Goal: Task Accomplishment & Management: Use online tool/utility

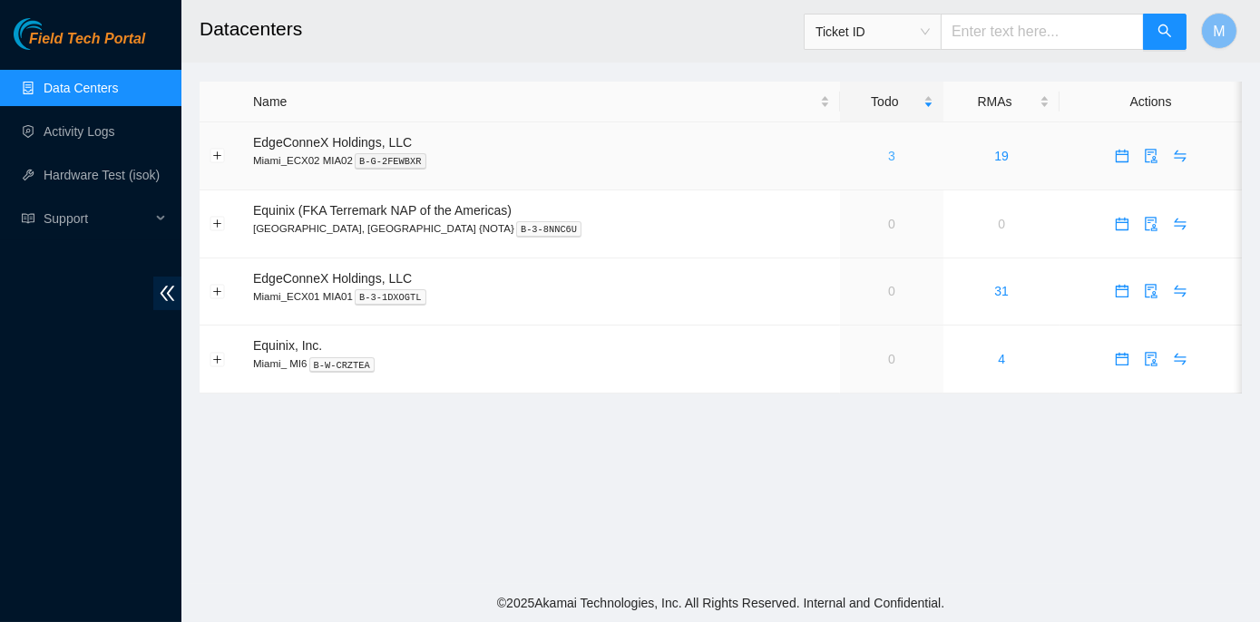
click at [888, 156] on link "3" at bounding box center [891, 156] width 7 height 15
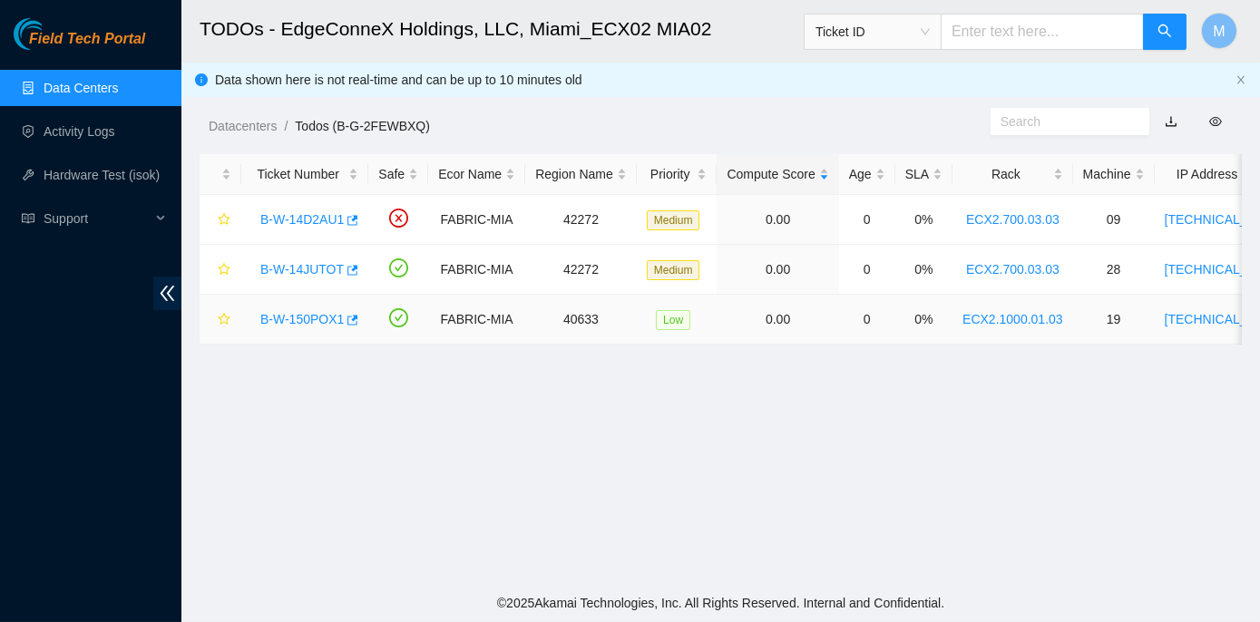
click at [292, 316] on link "B-W-150POX1" at bounding box center [301, 319] width 83 height 15
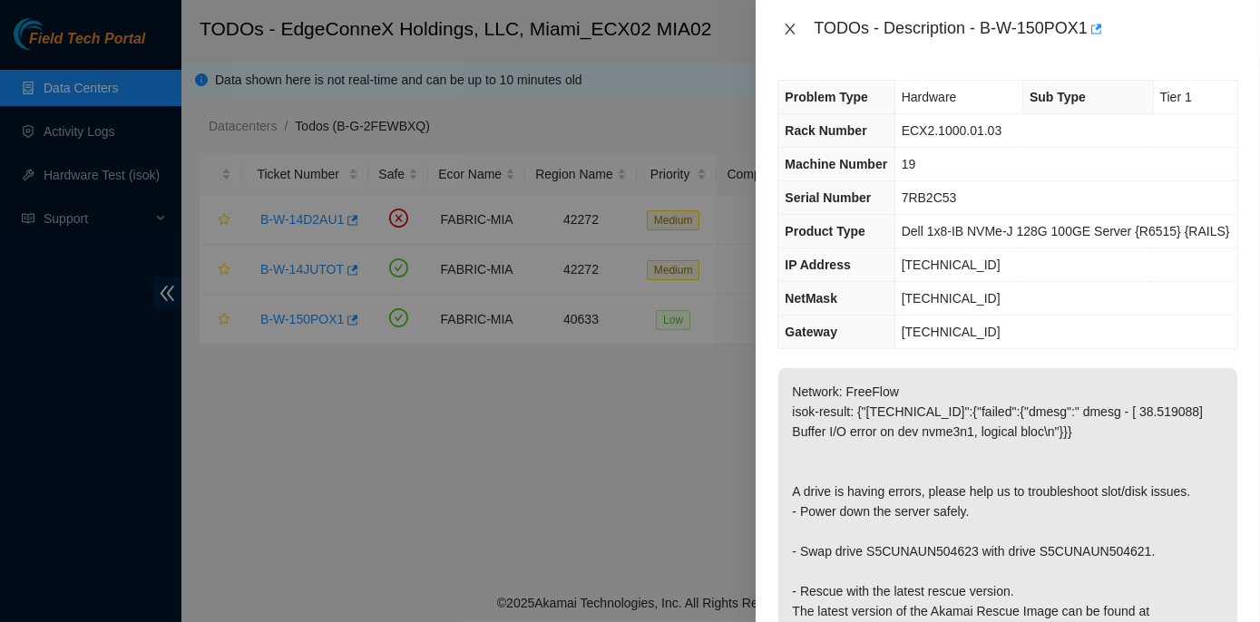
click at [793, 29] on icon "close" at bounding box center [790, 29] width 15 height 15
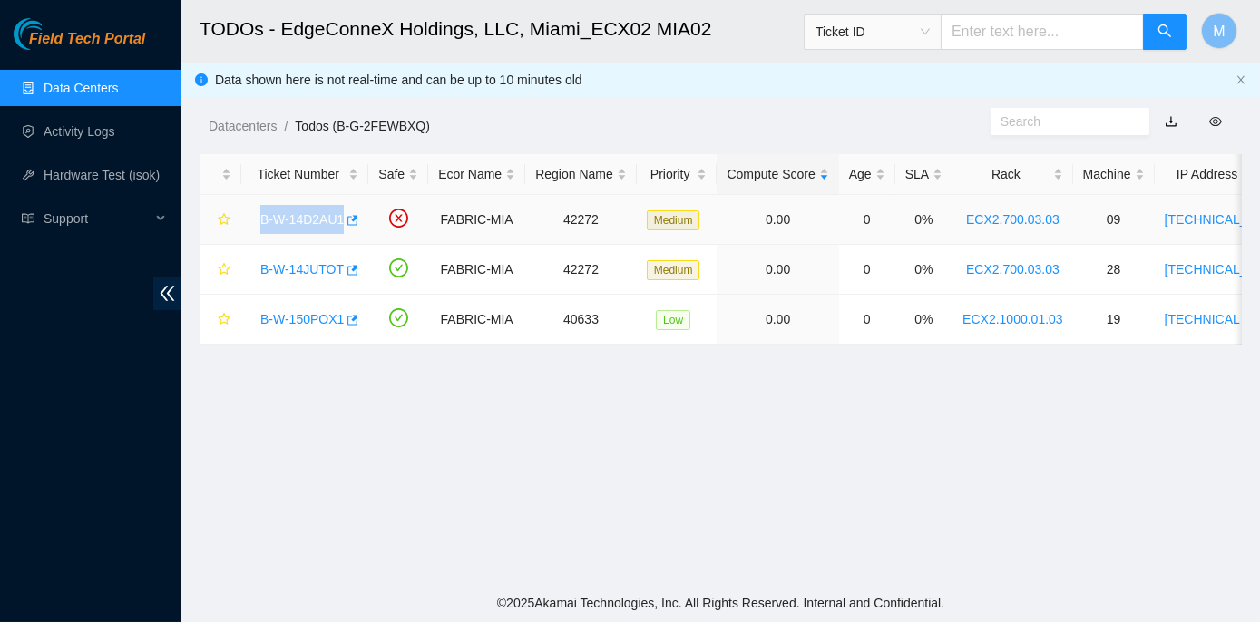
drag, startPoint x: 256, startPoint y: 219, endPoint x: 339, endPoint y: 217, distance: 83.5
click at [339, 217] on div "B-W-14D2AU1" at bounding box center [304, 219] width 107 height 29
copy link "B-W-14D2AU1"
drag, startPoint x: 256, startPoint y: 268, endPoint x: 336, endPoint y: 268, distance: 79.8
click at [336, 268] on div "B-W-14JUTOT" at bounding box center [304, 269] width 107 height 29
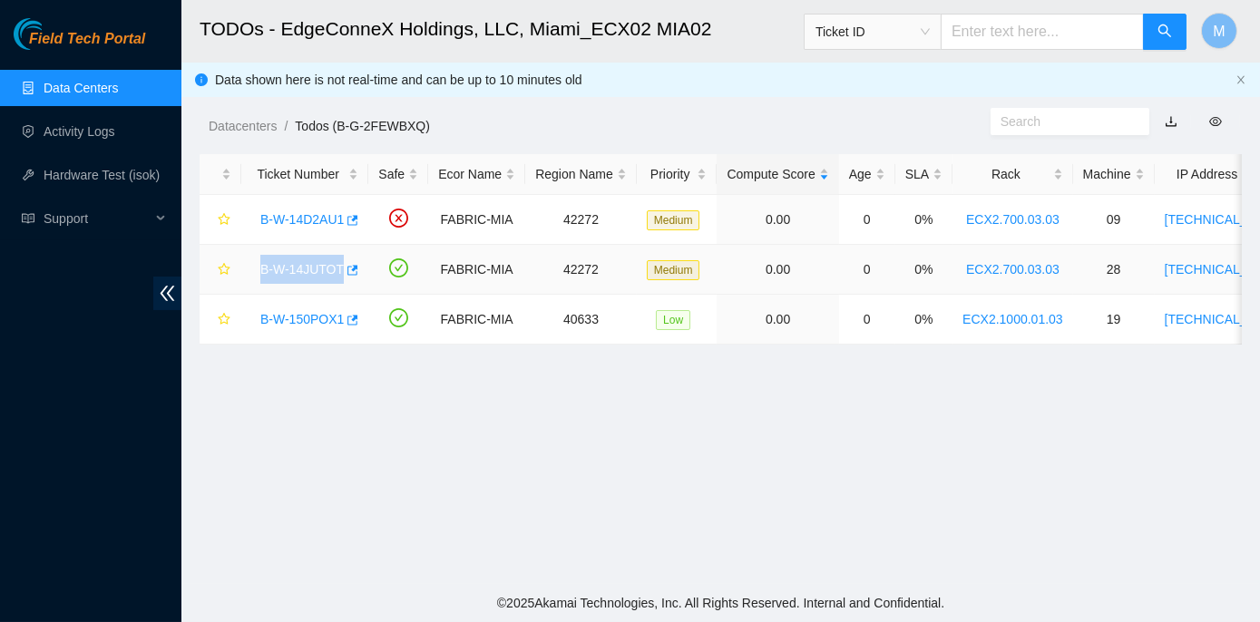
copy link "B-W-14JUTOT"
click at [277, 233] on div "B-W-14D2AU1" at bounding box center [304, 219] width 107 height 29
click at [295, 217] on link "B-W-14D2AU1" at bounding box center [301, 219] width 83 height 15
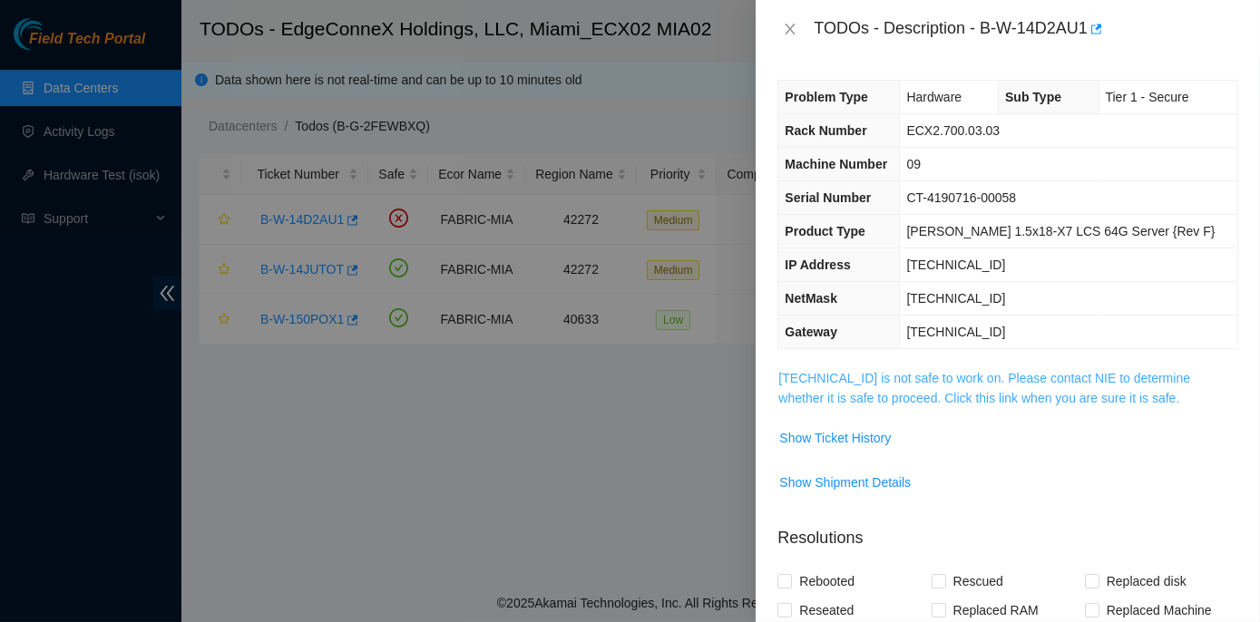
click at [962, 375] on link "23.193.107.76 is not safe to work on. Please contact NIE to determine whether i…" at bounding box center [984, 388] width 412 height 34
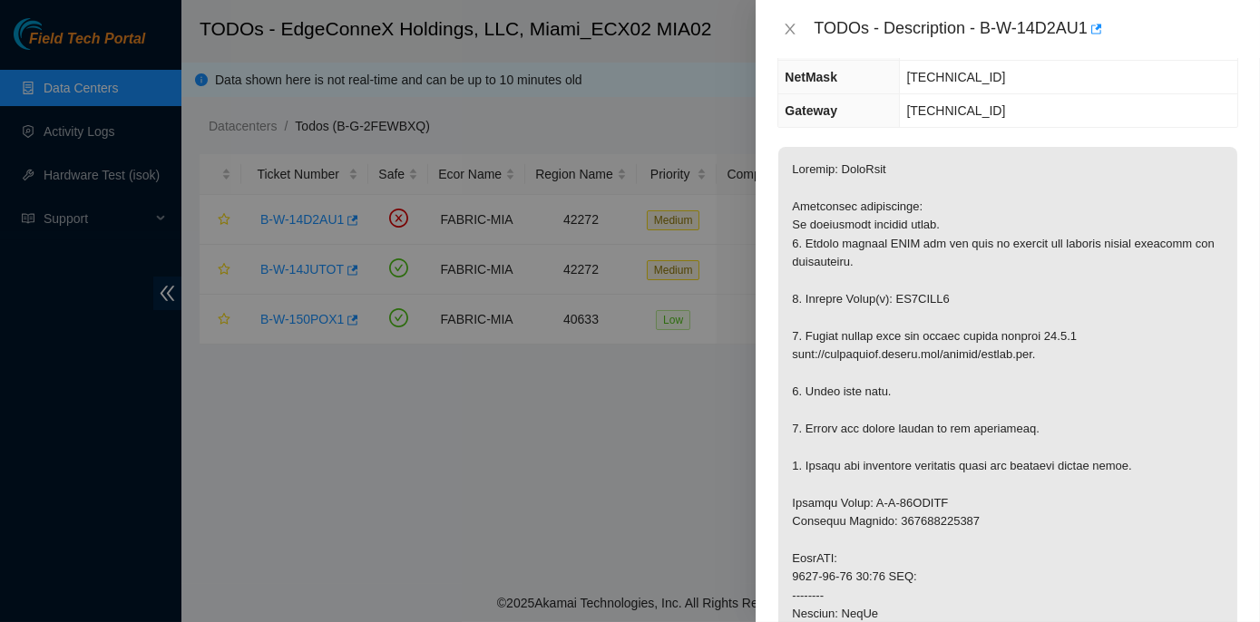
scroll to position [247, 0]
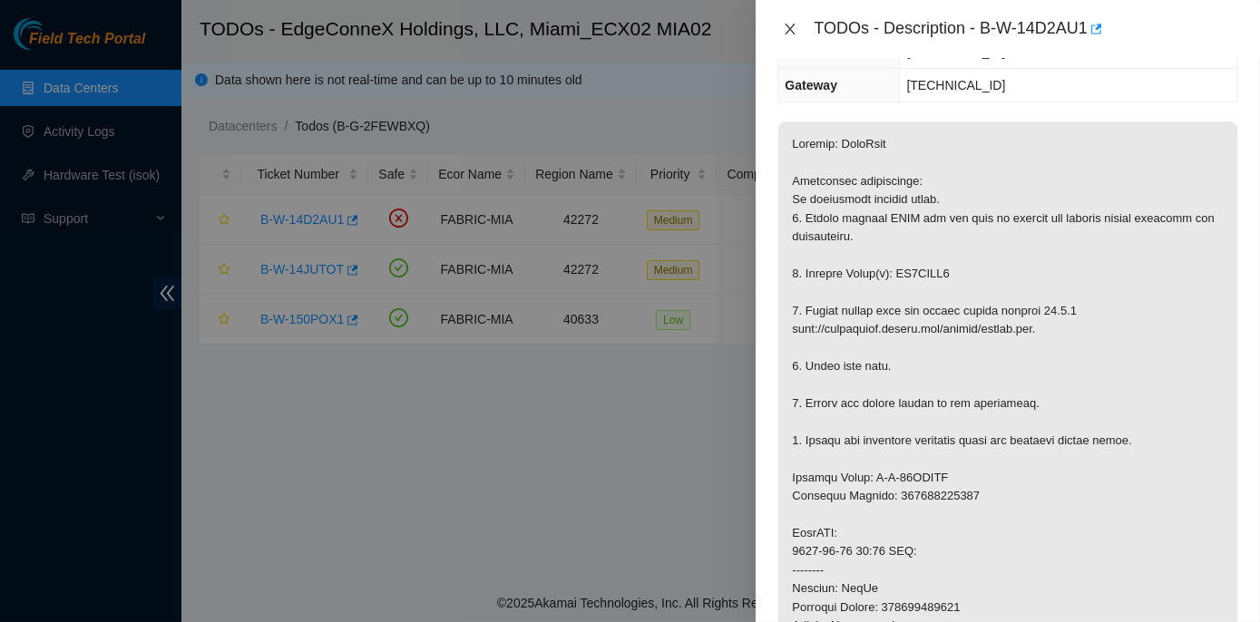
click at [793, 27] on icon "close" at bounding box center [790, 29] width 15 height 15
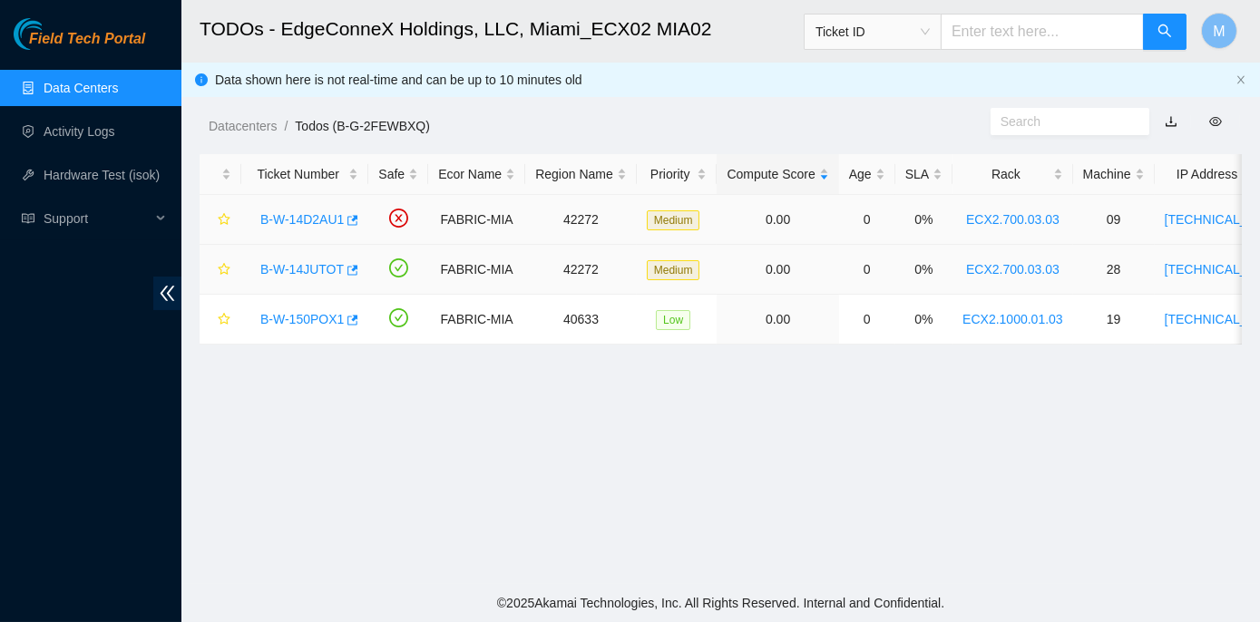
scroll to position [306, 0]
click at [297, 270] on link "B-W-14JUTOT" at bounding box center [301, 269] width 83 height 15
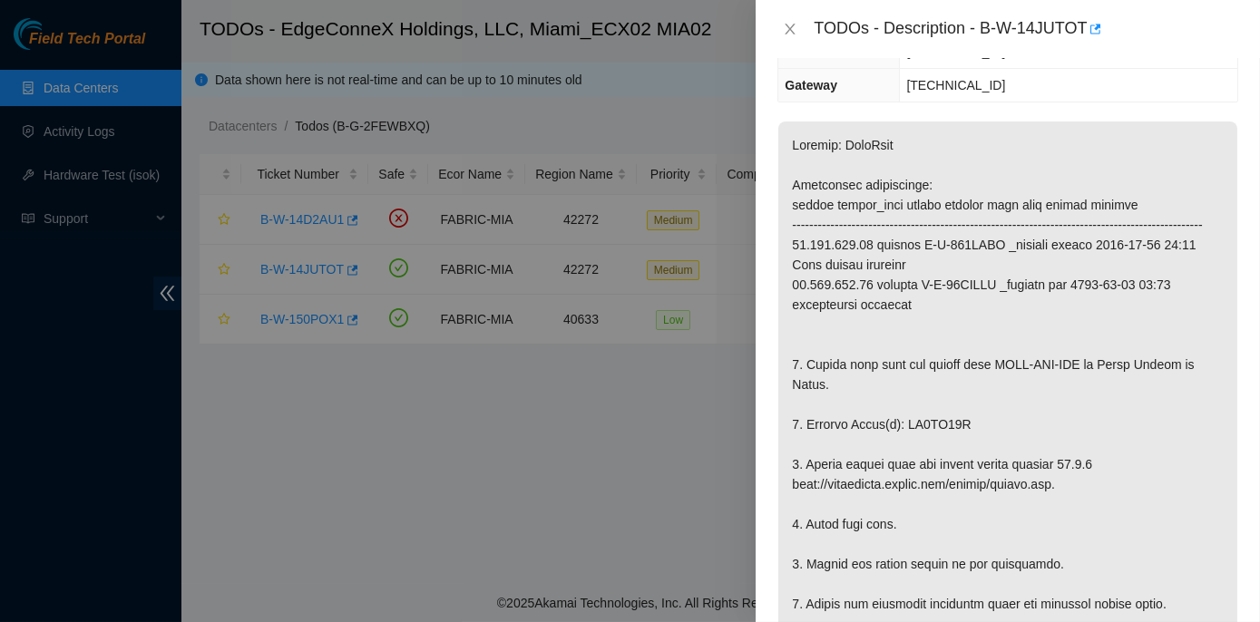
scroll to position [0, 0]
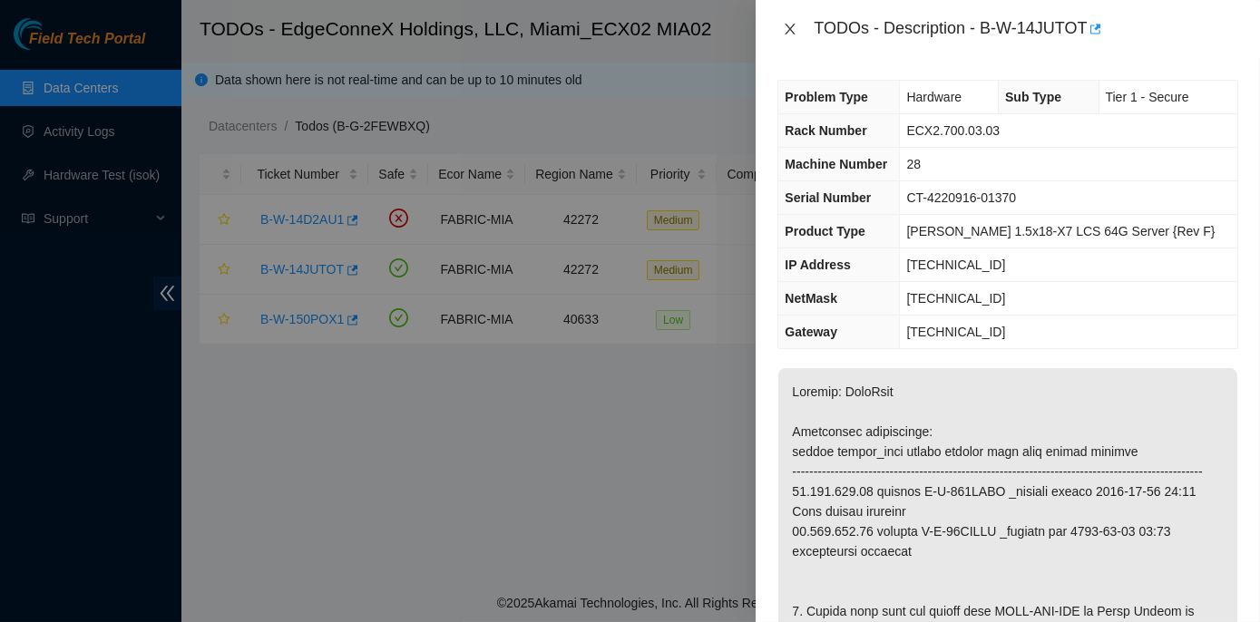
click at [789, 24] on icon "close" at bounding box center [790, 29] width 15 height 15
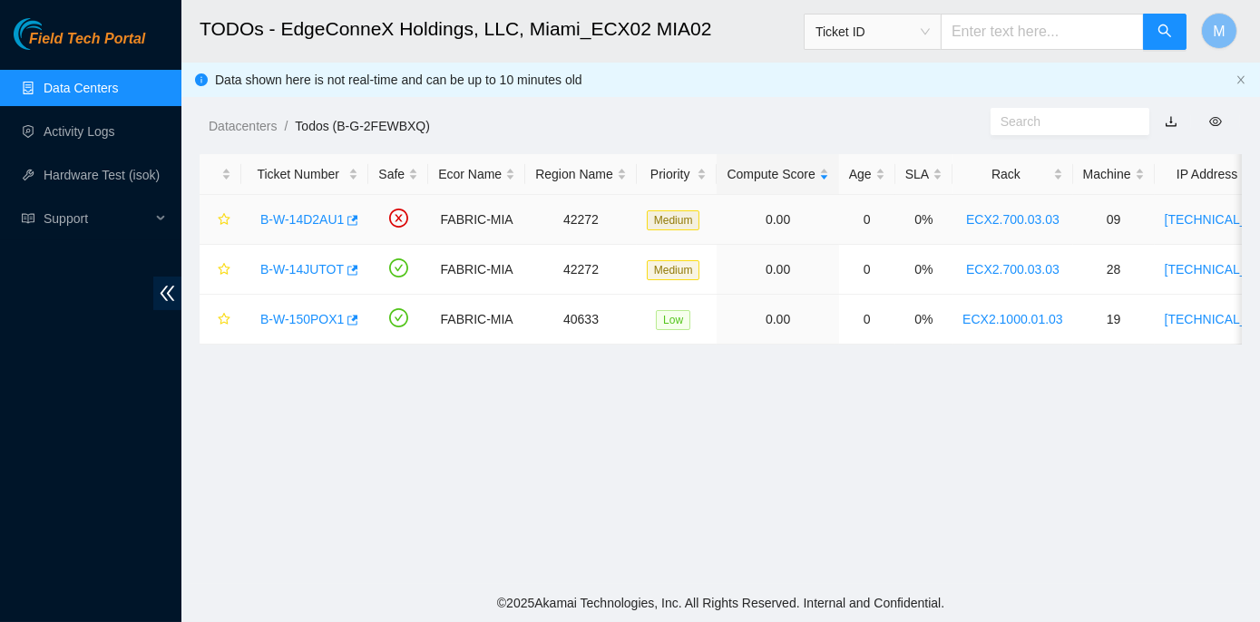
click at [297, 214] on link "B-W-14D2AU1" at bounding box center [301, 219] width 83 height 15
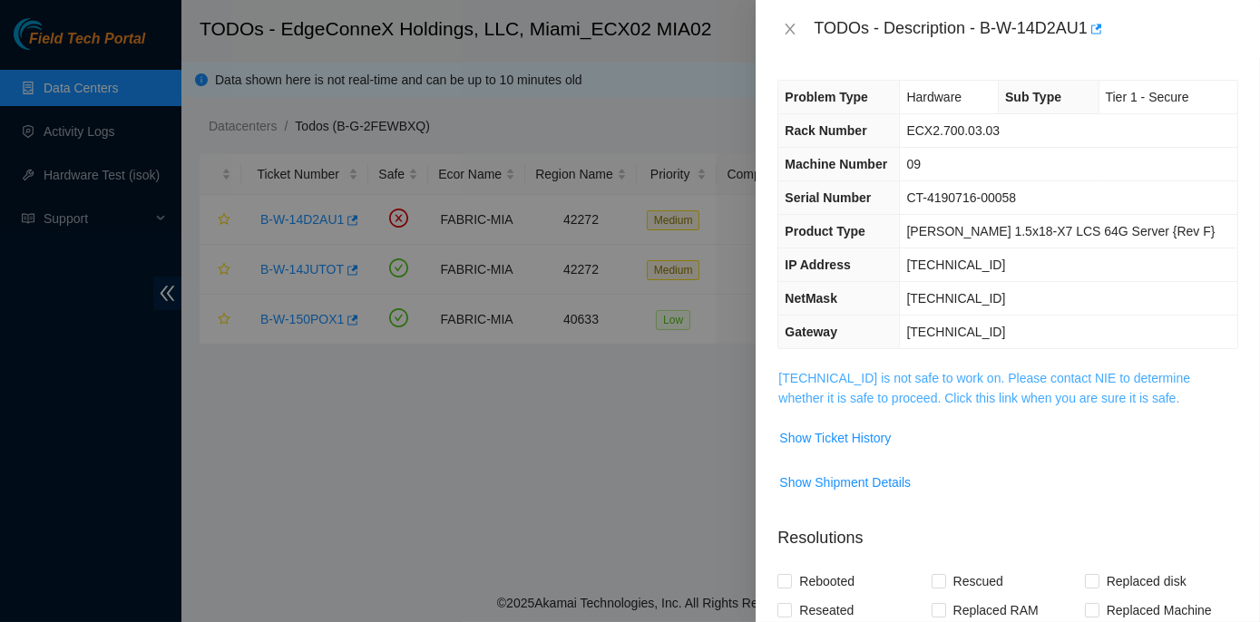
click at [1026, 382] on link "23.193.107.76 is not safe to work on. Please contact NIE to determine whether i…" at bounding box center [984, 388] width 412 height 34
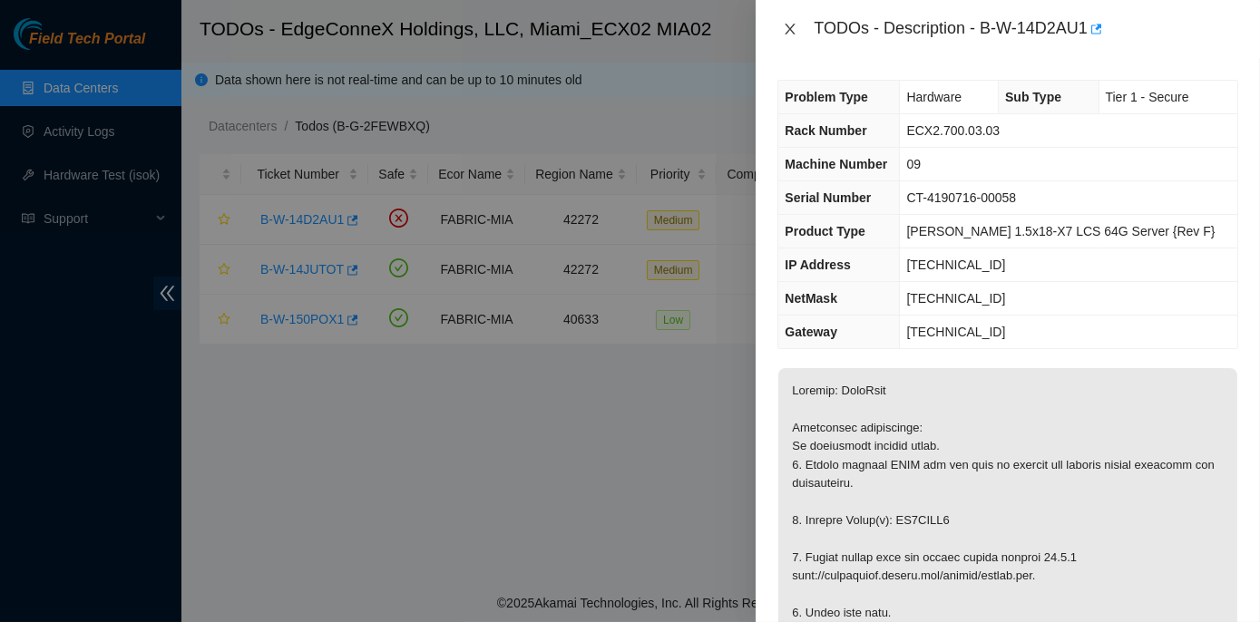
click at [791, 25] on icon "close" at bounding box center [790, 29] width 15 height 15
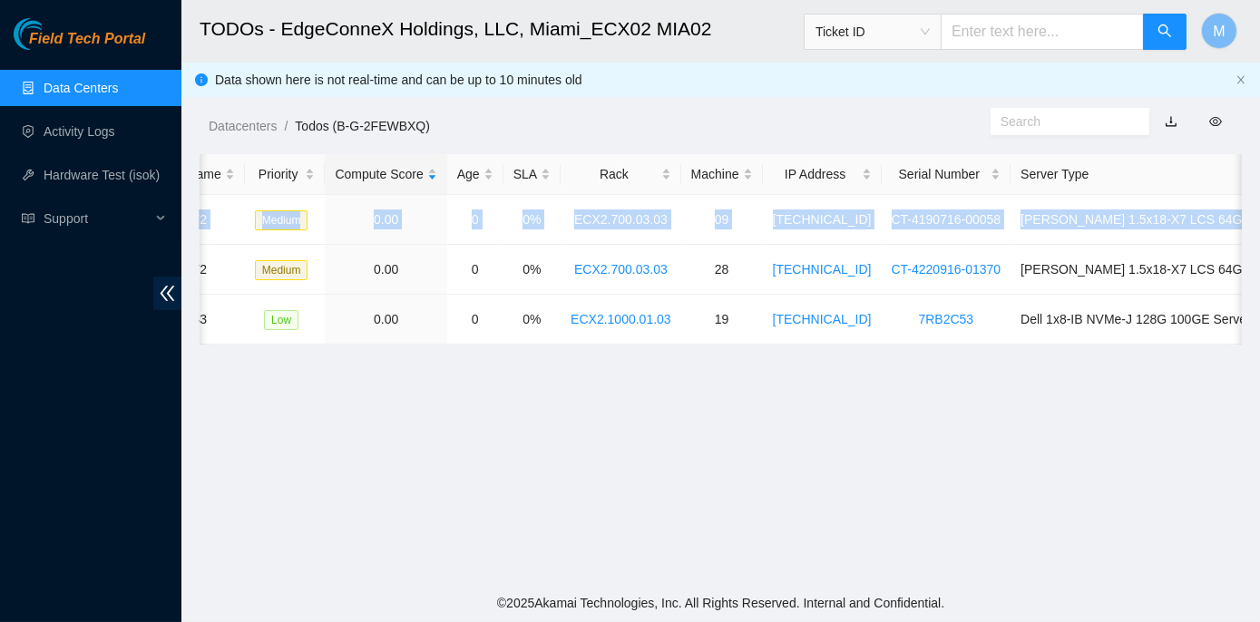
scroll to position [0, 458]
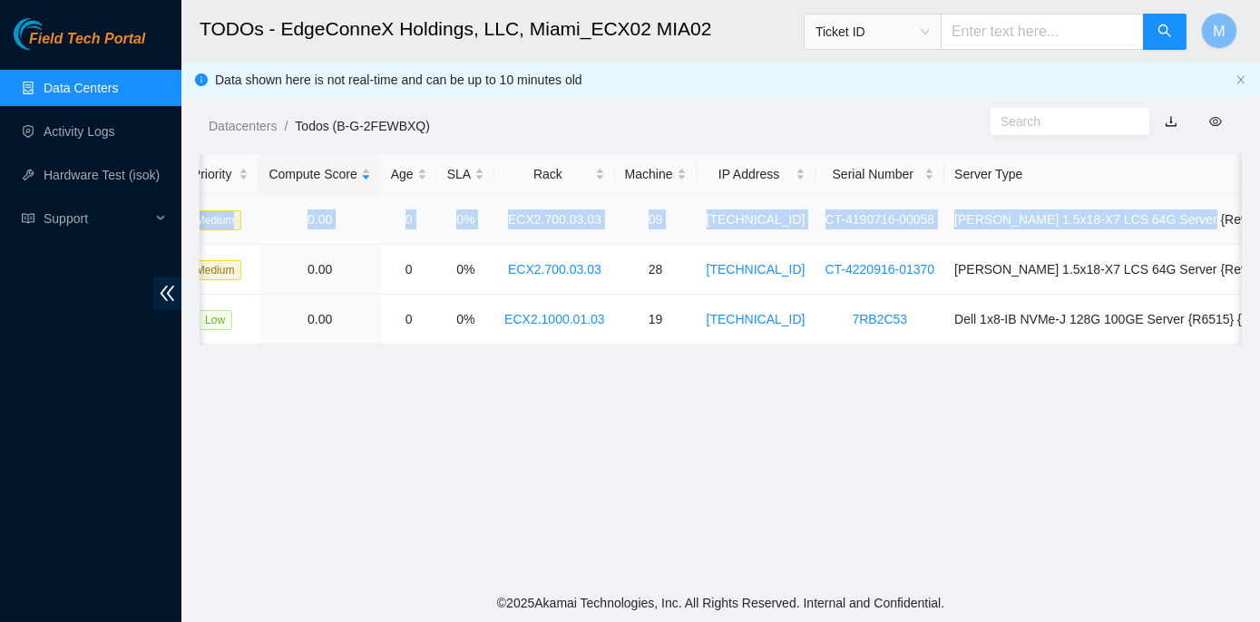
drag, startPoint x: 251, startPoint y: 219, endPoint x: 1213, endPoint y: 217, distance: 962.1
click at [1213, 217] on tr "B-W-14D2AU1 FABRIC-MIA 42272 Medium 0.00 0 0% ECX2.700.03.03 09 23.193.107.76 C…" at bounding box center [517, 220] width 1551 height 50
copy tr "B-W-14D2AU1 FABRIC-MIA 42272 Medium 0.00 0 0% ECX2.700.03.03 09 23.193.107.76 C…"
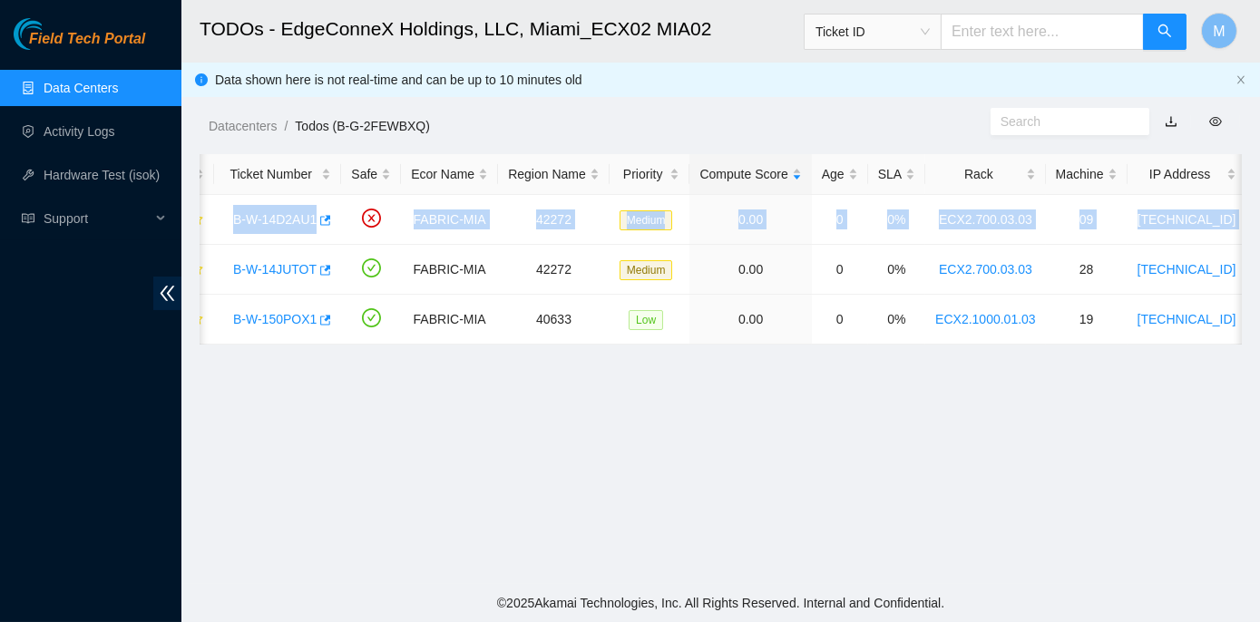
scroll to position [0, 0]
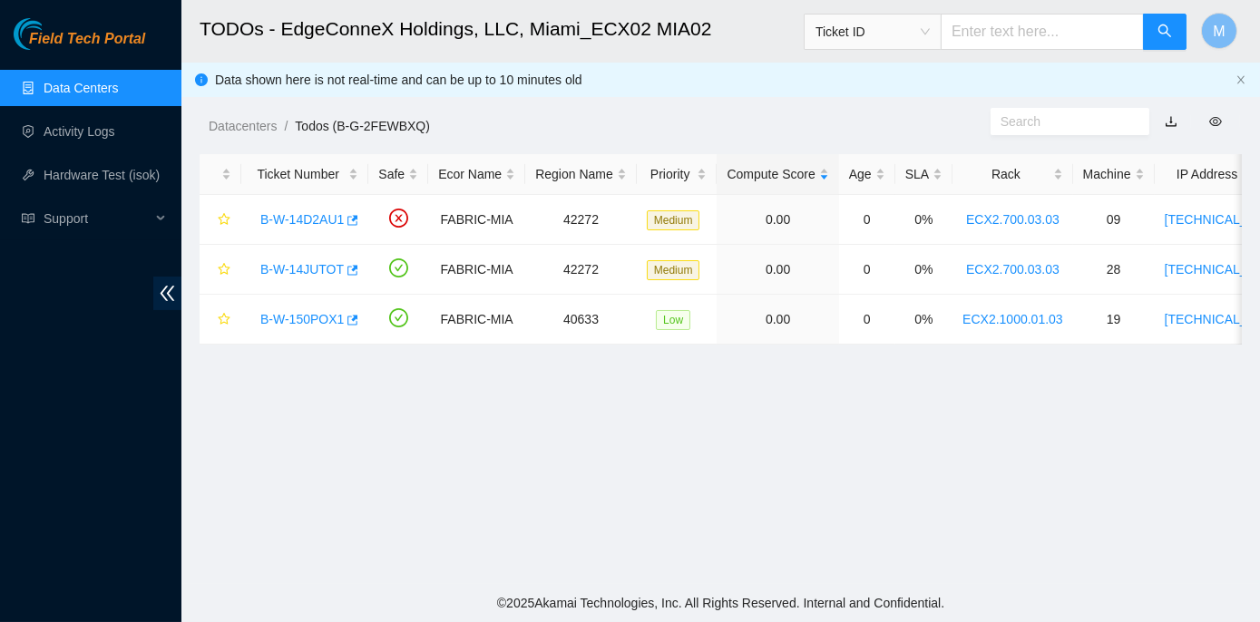
click at [287, 427] on main "TODOs - EdgeConneX Holdings, LLC, Miami_ECX02 MIA02 Ticket ID M Data shown here…" at bounding box center [720, 292] width 1078 height 584
click at [285, 216] on link "B-W-14D2AU1" at bounding box center [301, 219] width 83 height 15
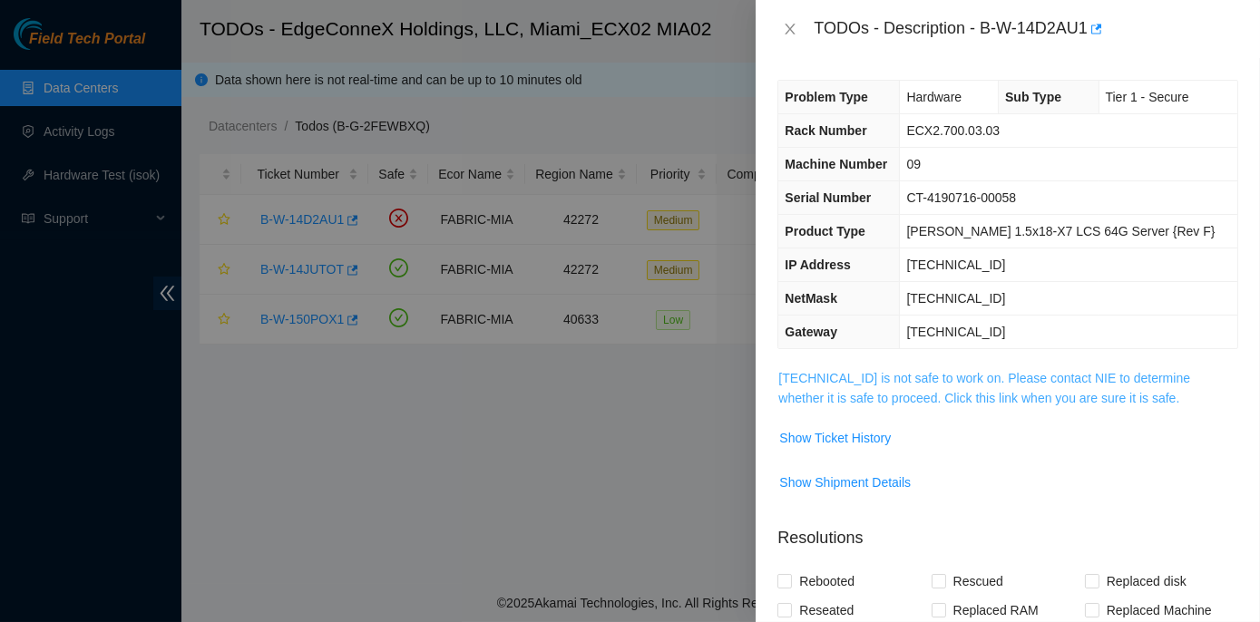
click at [909, 380] on link "23.193.107.76 is not safe to work on. Please contact NIE to determine whether i…" at bounding box center [984, 388] width 412 height 34
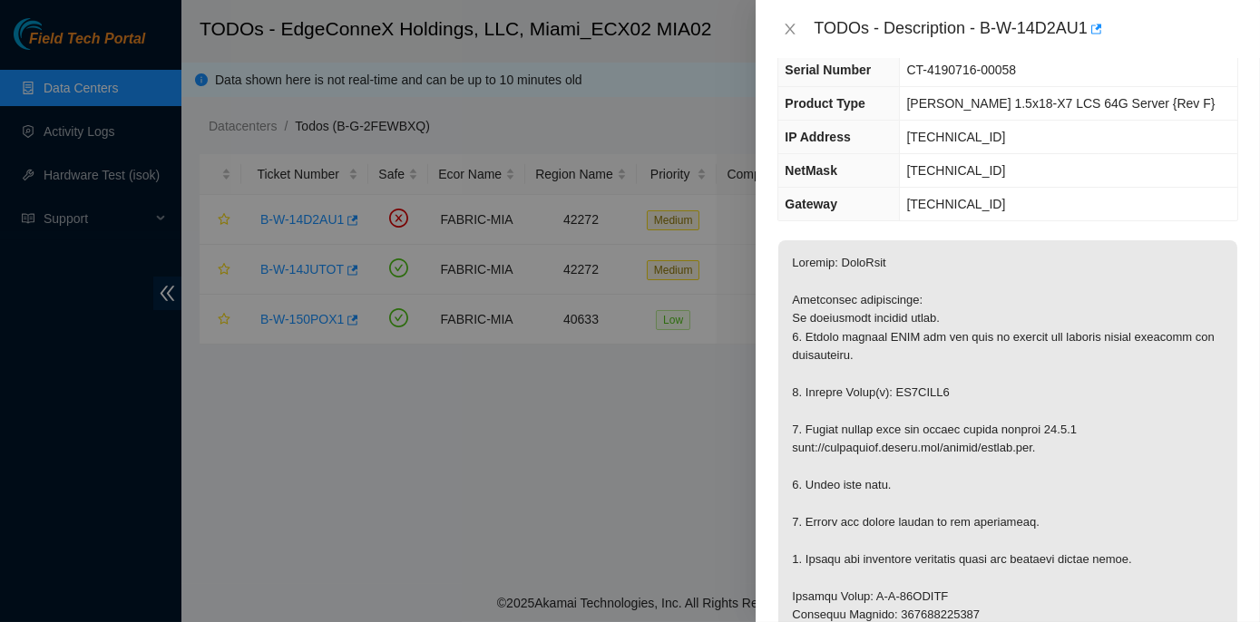
scroll to position [164, 0]
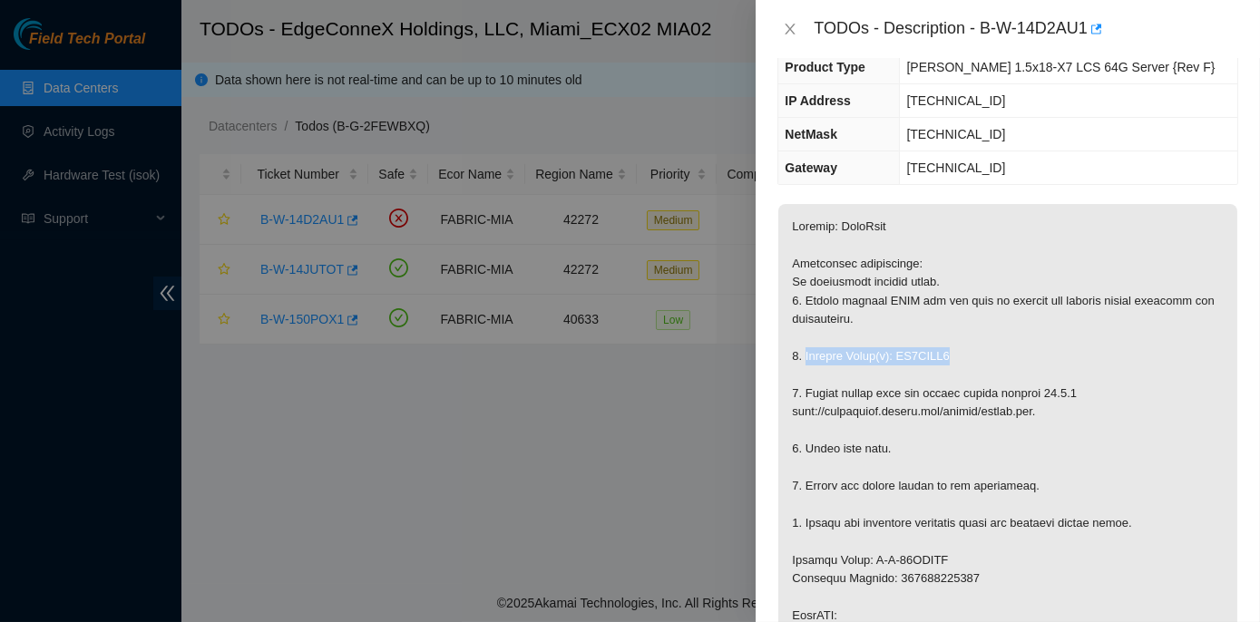
drag, startPoint x: 805, startPoint y: 355, endPoint x: 945, endPoint y: 354, distance: 139.7
copy p "Replace Drive(s): ZC1AFET8"
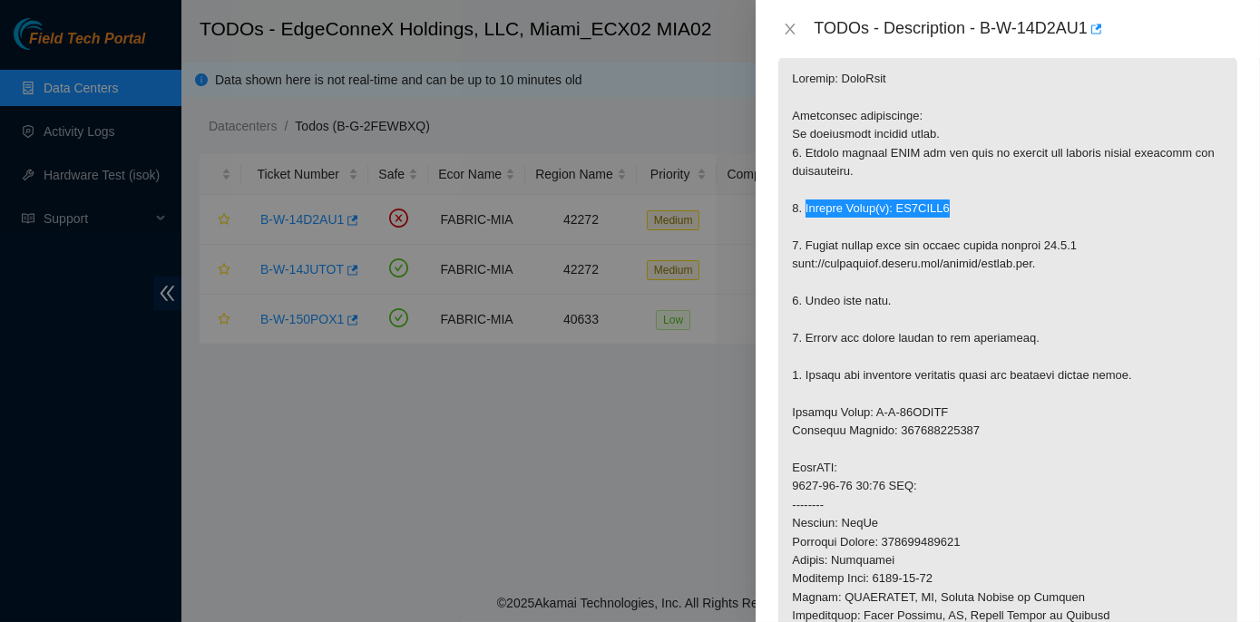
scroll to position [329, 0]
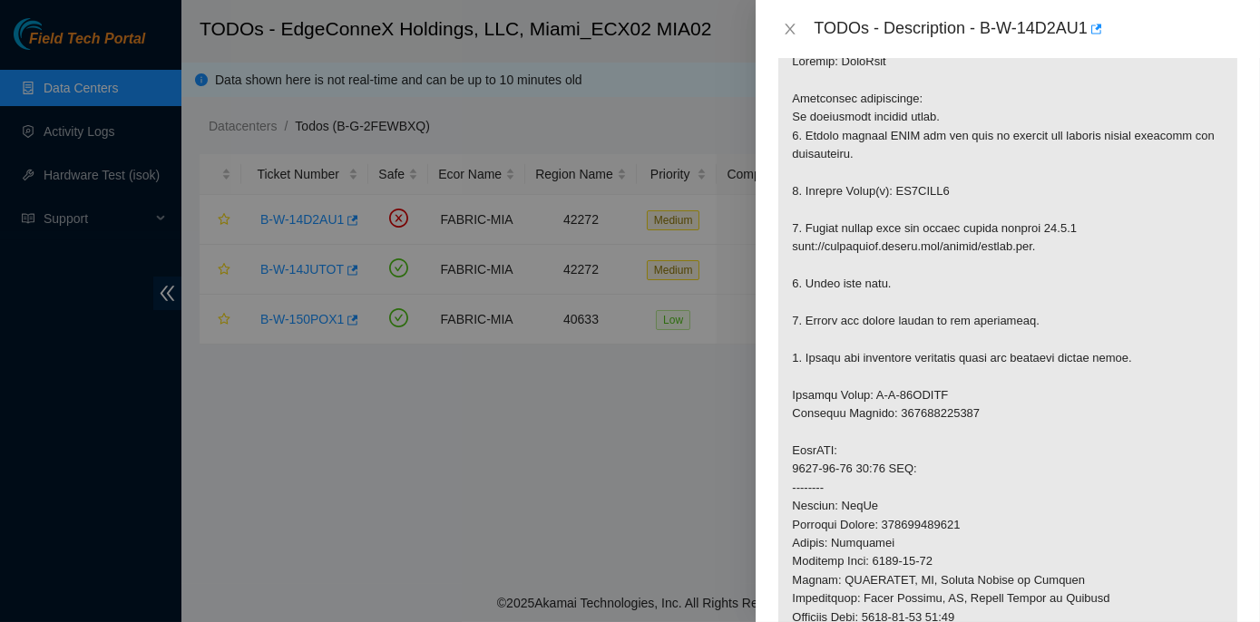
click at [810, 357] on p at bounding box center [1007, 478] width 459 height 879
drag, startPoint x: 803, startPoint y: 355, endPoint x: 1133, endPoint y: 355, distance: 331.0
click at [1133, 355] on p at bounding box center [1007, 478] width 459 height 879
copy p "Return the defective equipment using the provided return label"
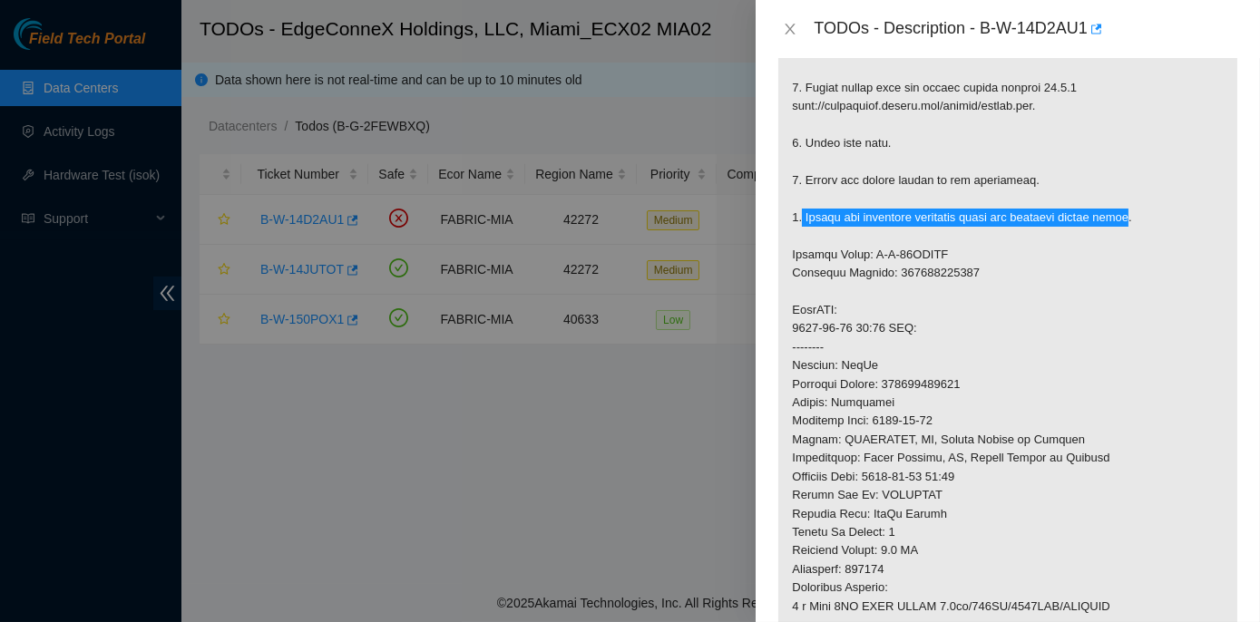
scroll to position [412, 0]
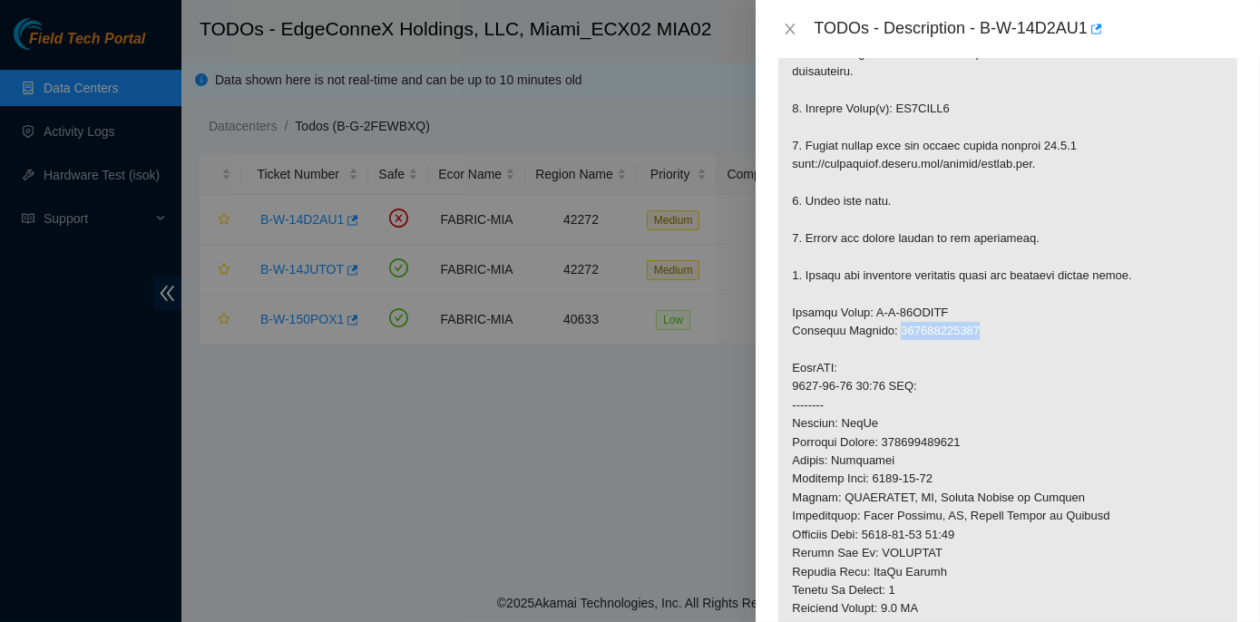
drag, startPoint x: 892, startPoint y: 328, endPoint x: 965, endPoint y: 337, distance: 73.1
click at [965, 337] on p at bounding box center [1007, 395] width 459 height 879
copy p "463470048111"
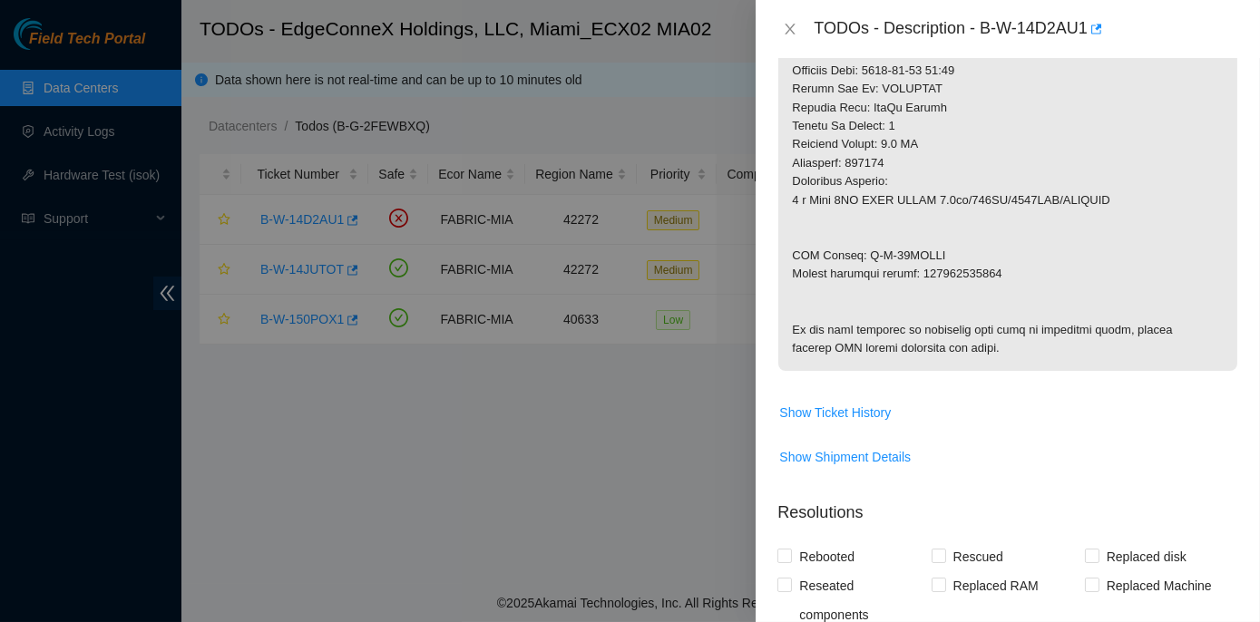
scroll to position [824, 0]
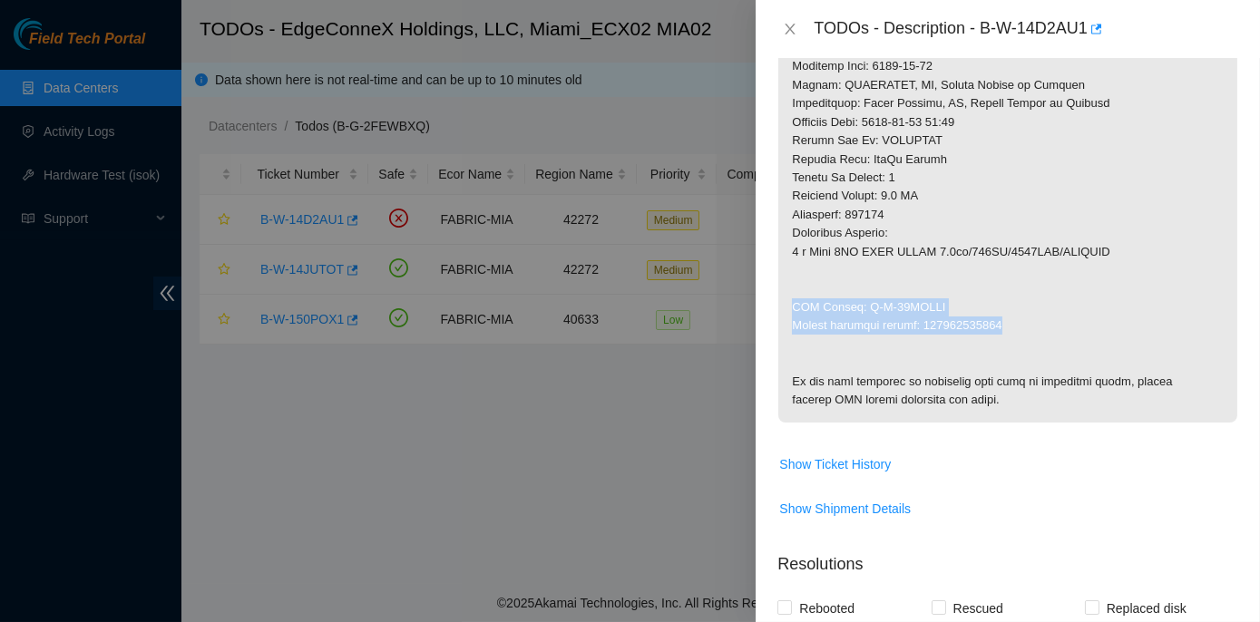
drag, startPoint x: 789, startPoint y: 304, endPoint x: 1004, endPoint y: 324, distance: 215.8
copy p "RMA Return: B-W-14DVTVJ Return tracking number: 463470048122"
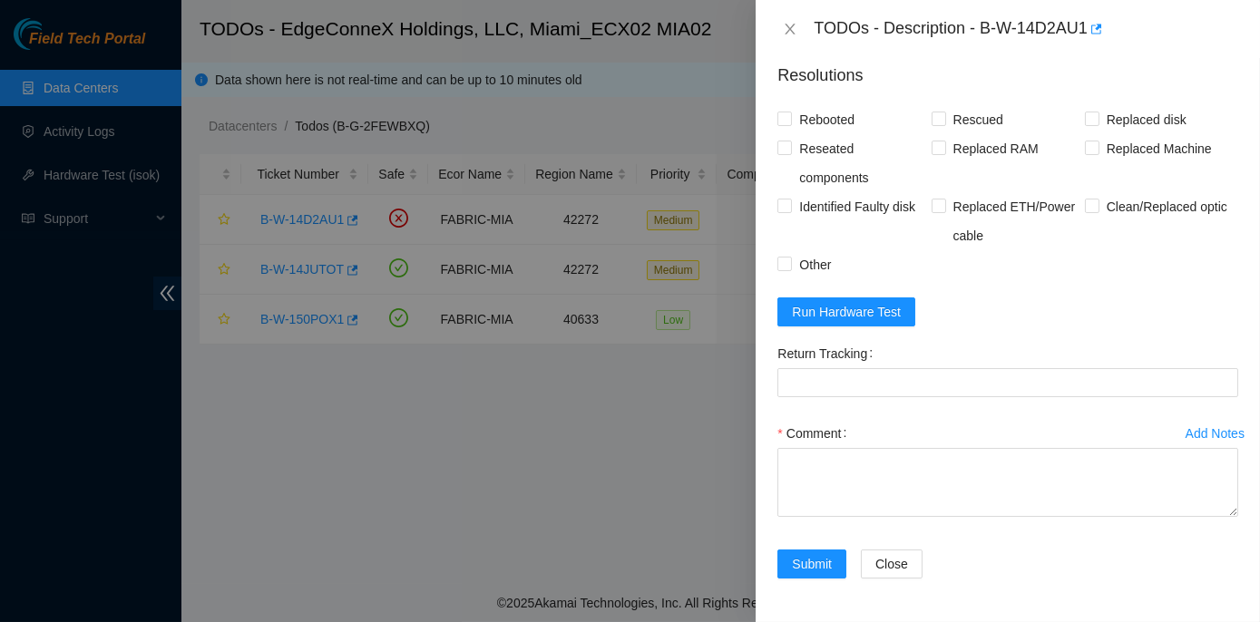
scroll to position [724, 0]
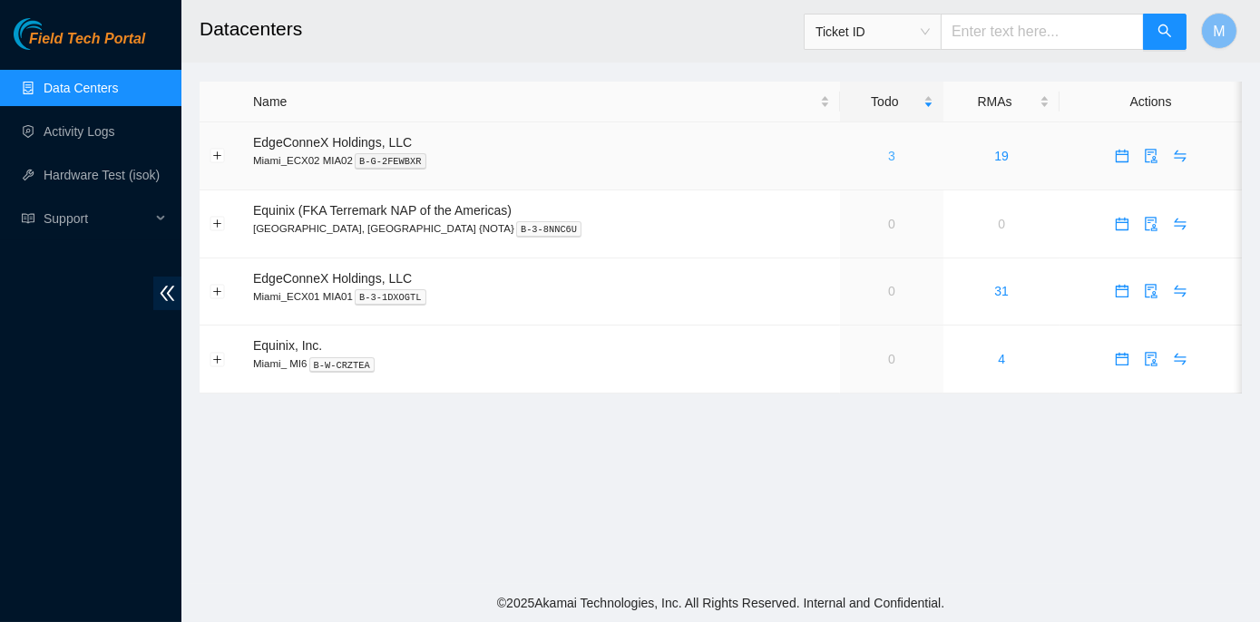
click at [888, 152] on link "3" at bounding box center [891, 156] width 7 height 15
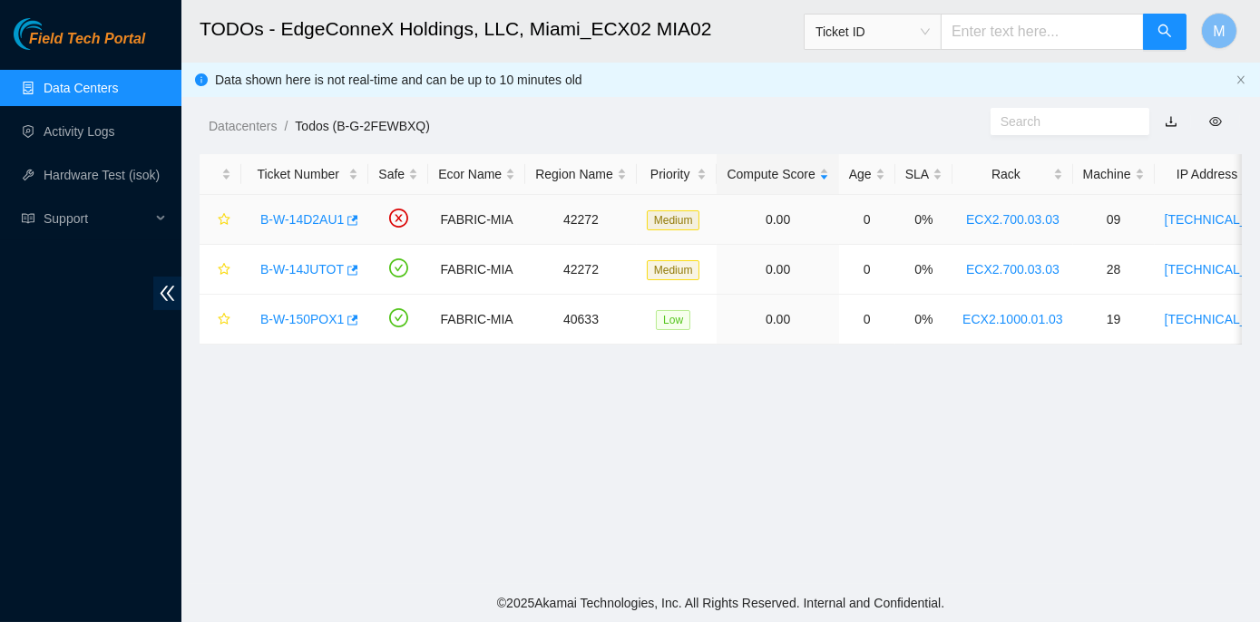
click at [287, 215] on link "B-W-14D2AU1" at bounding box center [301, 219] width 83 height 15
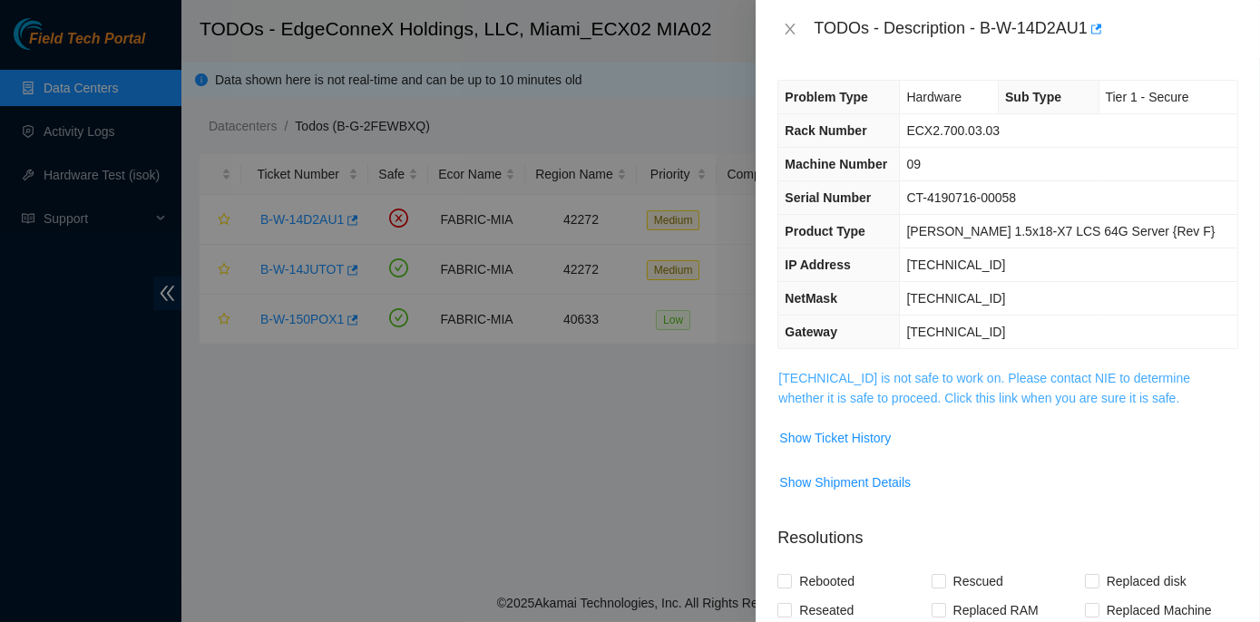
click at [950, 373] on link "23.193.107.76 is not safe to work on. Please contact NIE to determine whether i…" at bounding box center [984, 388] width 412 height 34
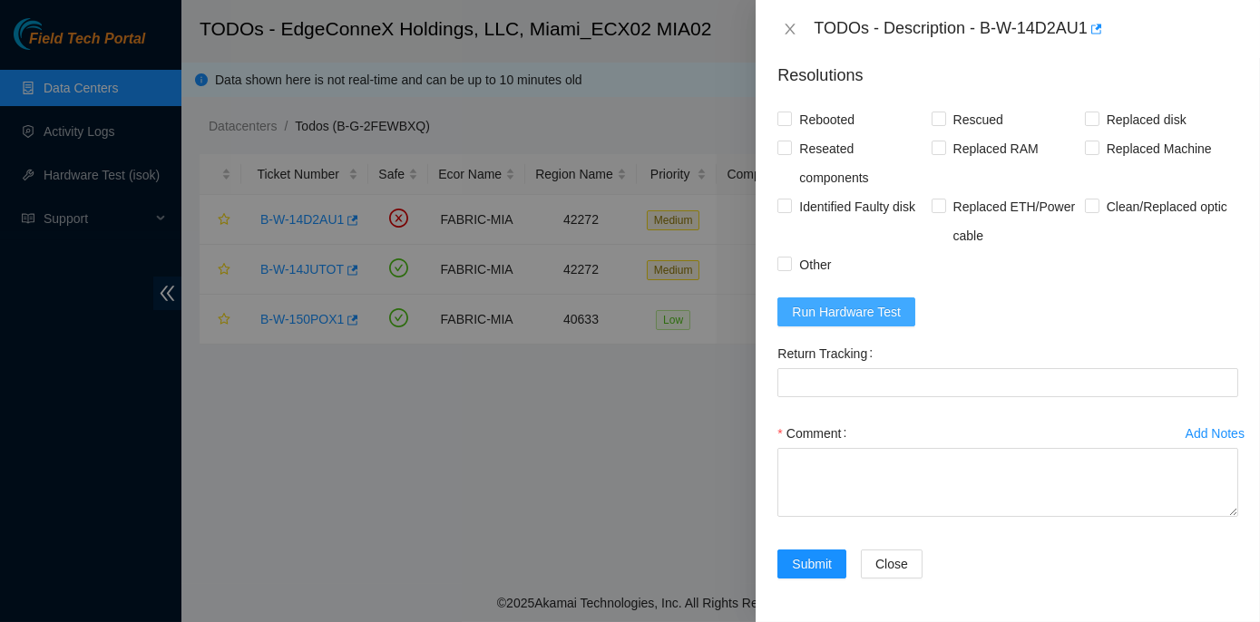
scroll to position [1383, 0]
click at [869, 315] on span "Run Hardware Test" at bounding box center [846, 312] width 109 height 20
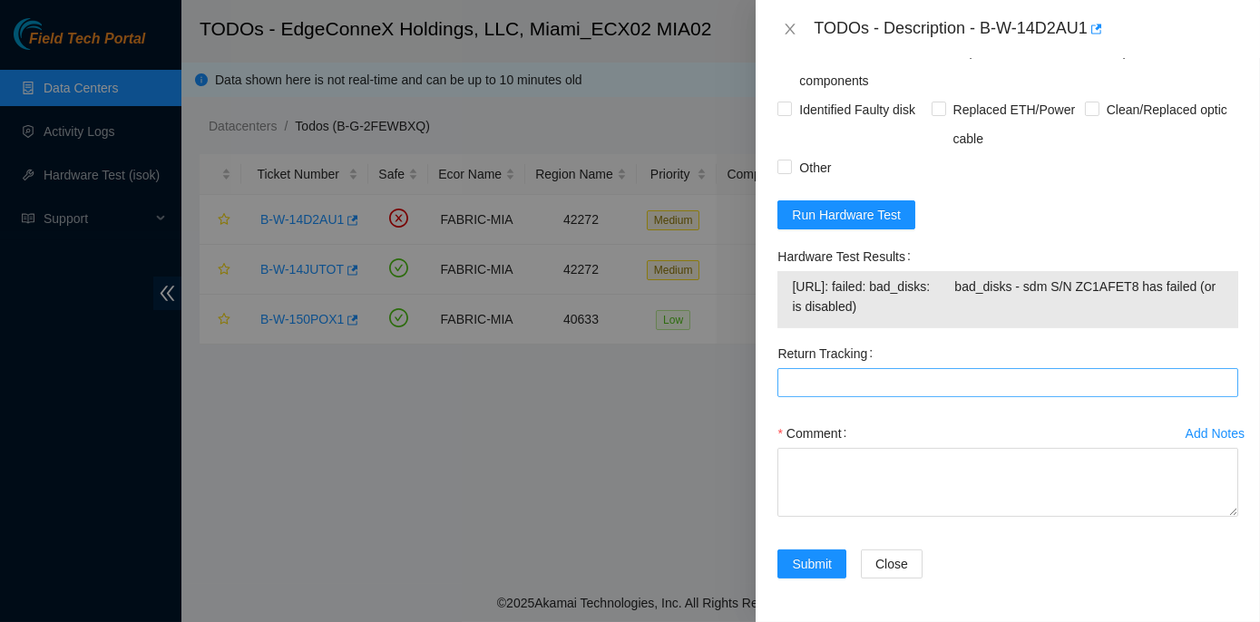
scroll to position [1480, 0]
drag, startPoint x: 773, startPoint y: 251, endPoint x: 942, endPoint y: 315, distance: 181.1
click at [942, 315] on div "Hardware Test Results 23.193.107.76: failed: bad_disks: bad_disks - sdm S/N ZC1…" at bounding box center [1007, 290] width 475 height 97
copy div "Hardware Test Results 23.193.107.76: failed: bad_disks: bad_disks - sdm S/N ZC1…"
click at [787, 30] on icon "close" at bounding box center [790, 29] width 15 height 15
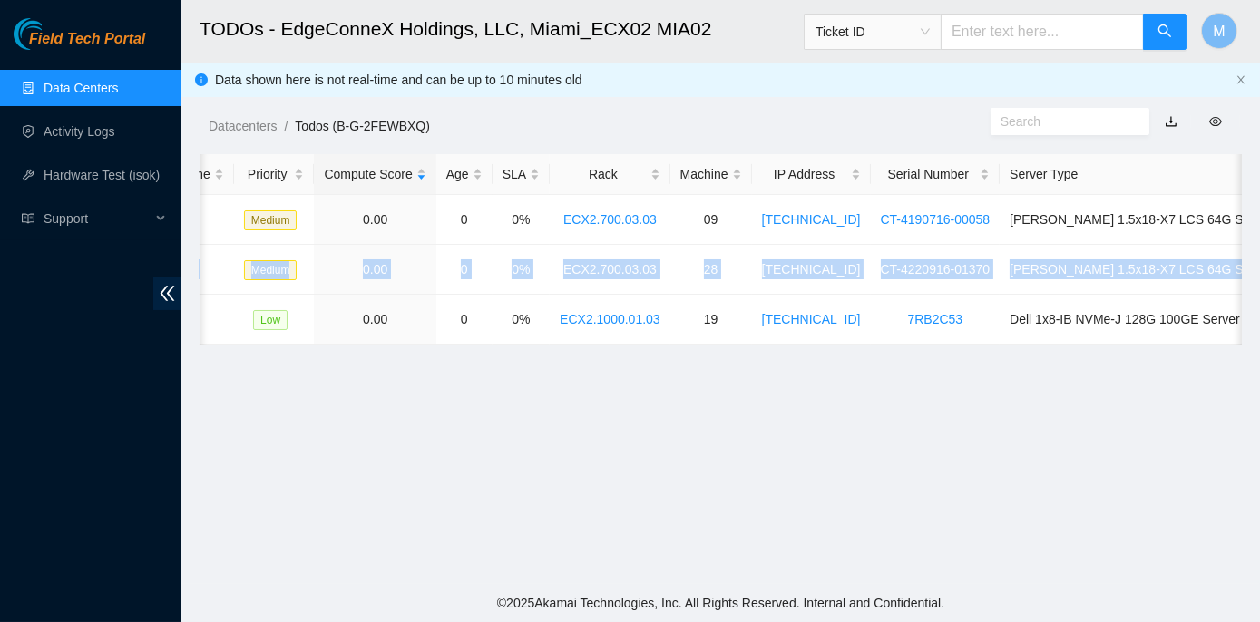
scroll to position [0, 458]
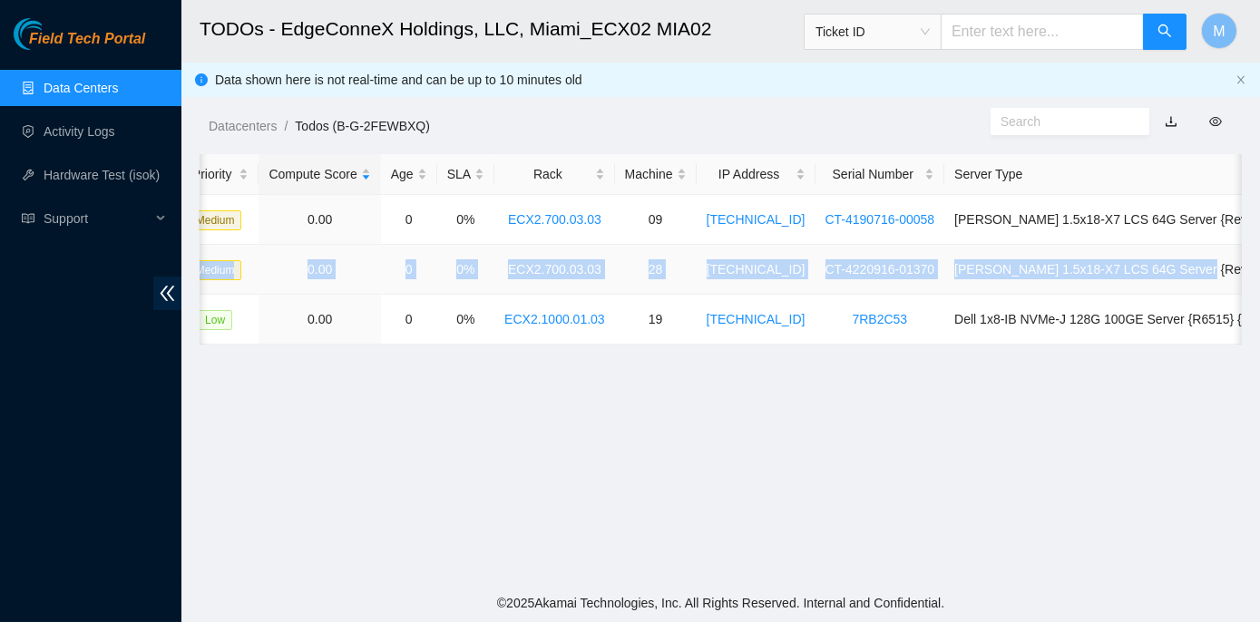
drag, startPoint x: 253, startPoint y: 269, endPoint x: 1226, endPoint y: 258, distance: 973.0
click at [1226, 258] on tr "B-W-14JUTOT FABRIC-MIA 42272 Medium 0.00 0 0% ECX2.700.03.03 28 23.193.107.95 C…" at bounding box center [517, 270] width 1551 height 50
copy tr "B-W-14JUTOT FABRIC-MIA 42272 Medium 0.00 0 0% ECX2.700.03.03 28 23.193.107.95 C…"
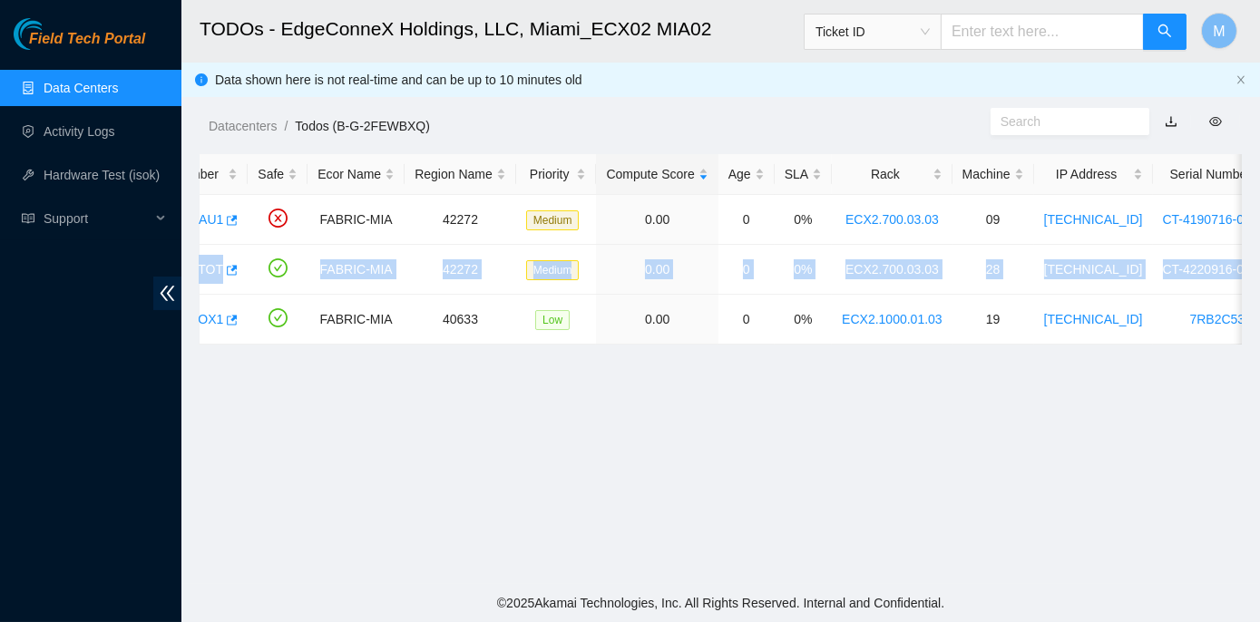
scroll to position [0, 0]
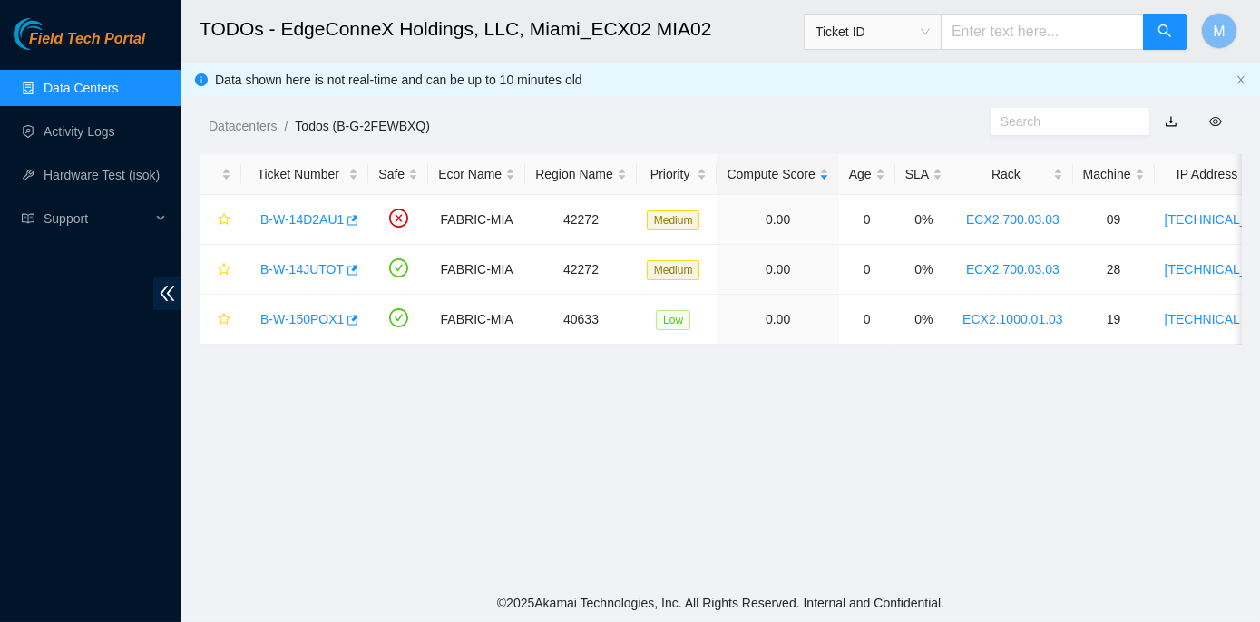
click at [295, 432] on main "TODOs - EdgeConneX Holdings, LLC, Miami_ECX02 MIA02 Ticket ID M Data shown here…" at bounding box center [720, 292] width 1078 height 584
click at [301, 270] on link "B-W-14JUTOT" at bounding box center [301, 269] width 83 height 15
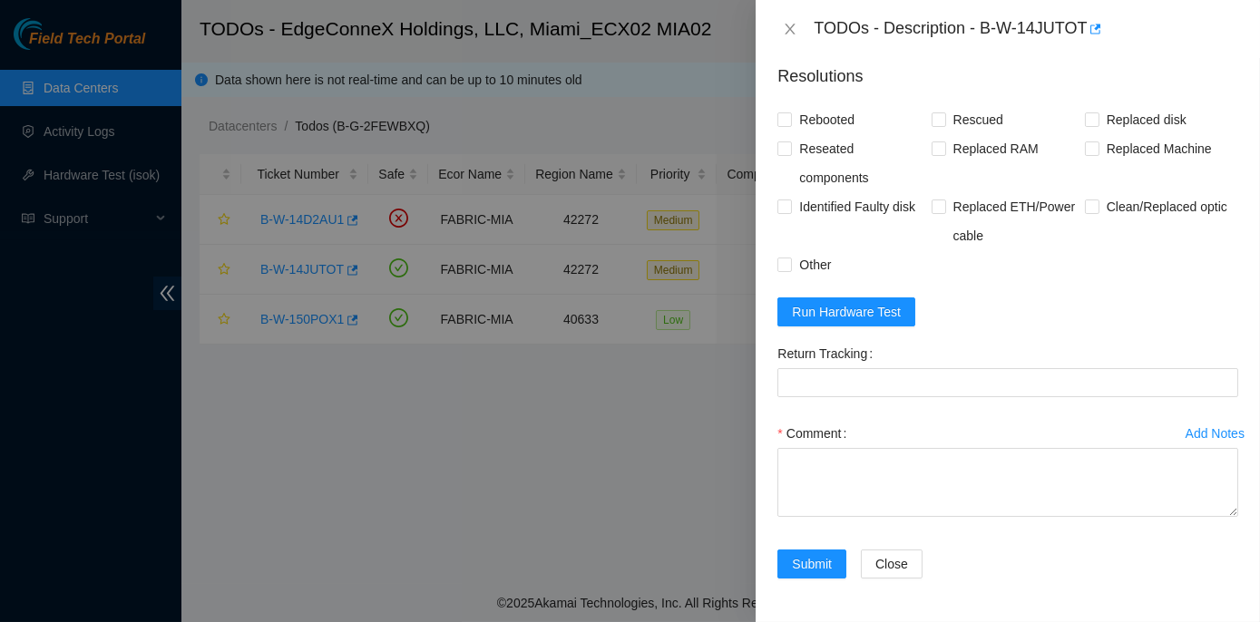
scroll to position [1837, 0]
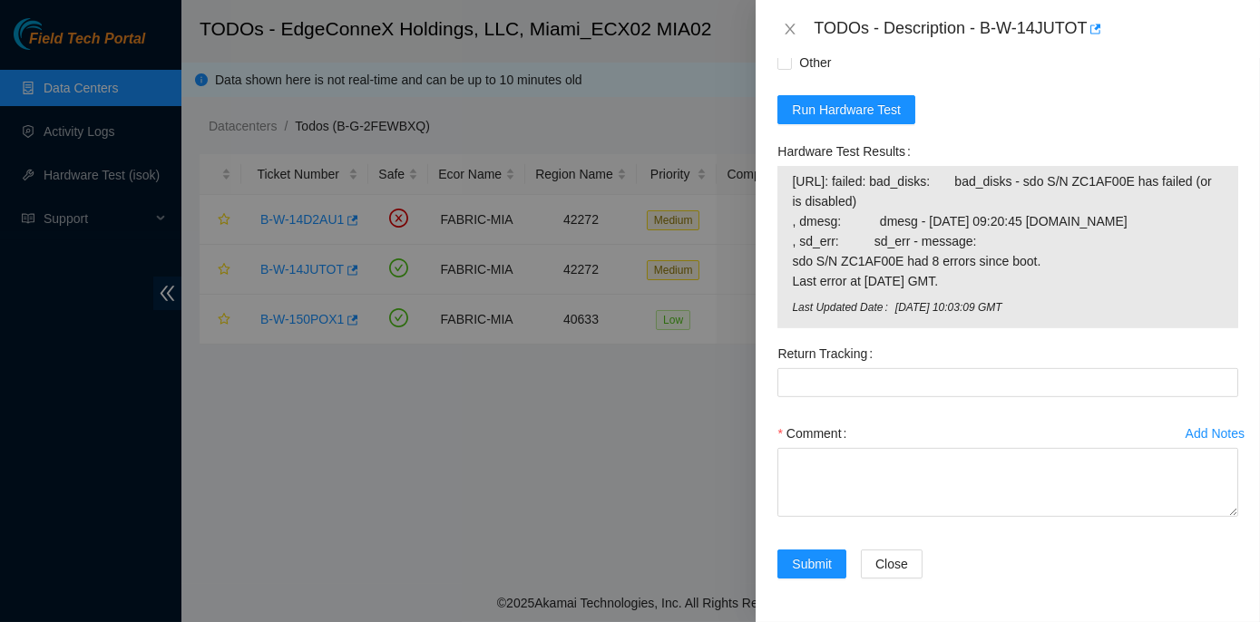
drag, startPoint x: 777, startPoint y: 129, endPoint x: 1053, endPoint y: 279, distance: 314.1
click at [1053, 279] on div "Hardware Test Results 23.193.107.95: failed: bad_disks: bad_disks - sdo S/N ZC1…" at bounding box center [1007, 232] width 461 height 191
copy div "Hardware Test Results 23.193.107.95: failed: bad_disks: bad_disks - sdo S/N ZC1…"
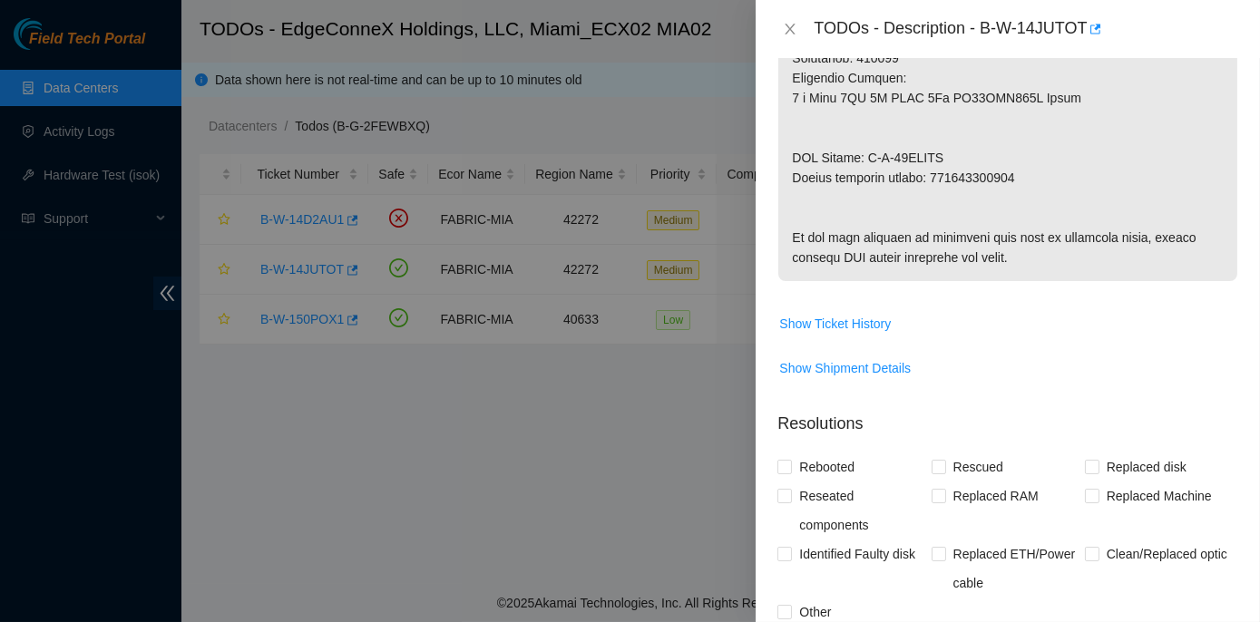
scroll to position [1178, 0]
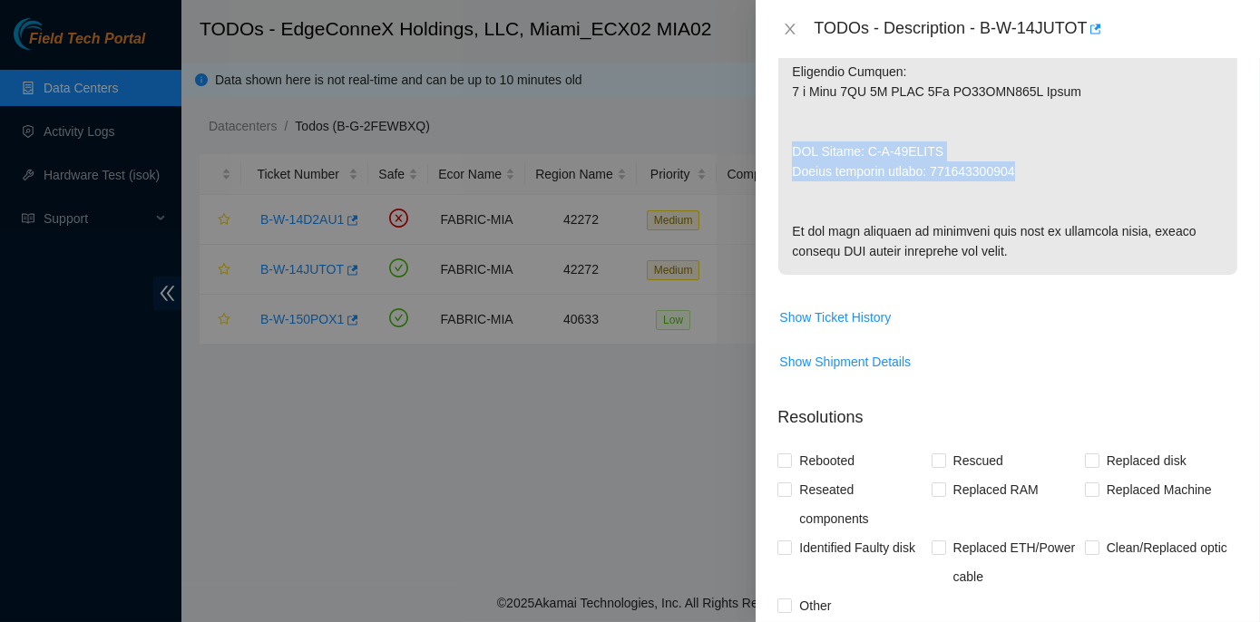
drag, startPoint x: 784, startPoint y: 169, endPoint x: 1019, endPoint y: 190, distance: 235.9
copy p "RMA Return: B-W-14LWFKN Return tracking number: 473665212753"
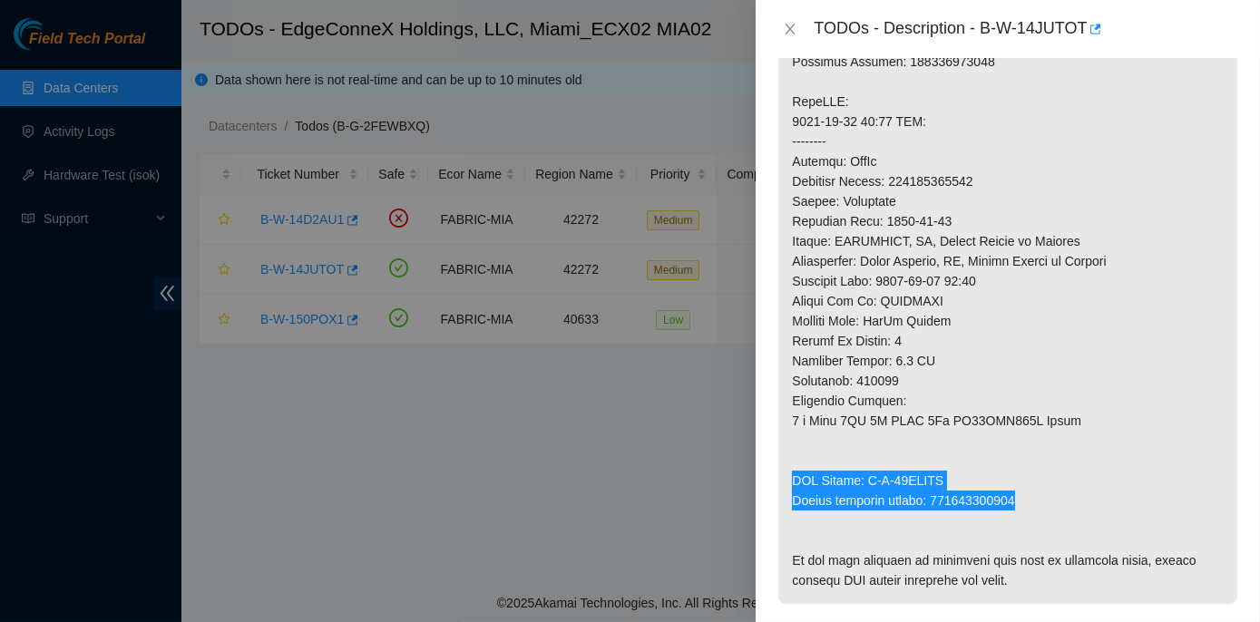
scroll to position [849, 0]
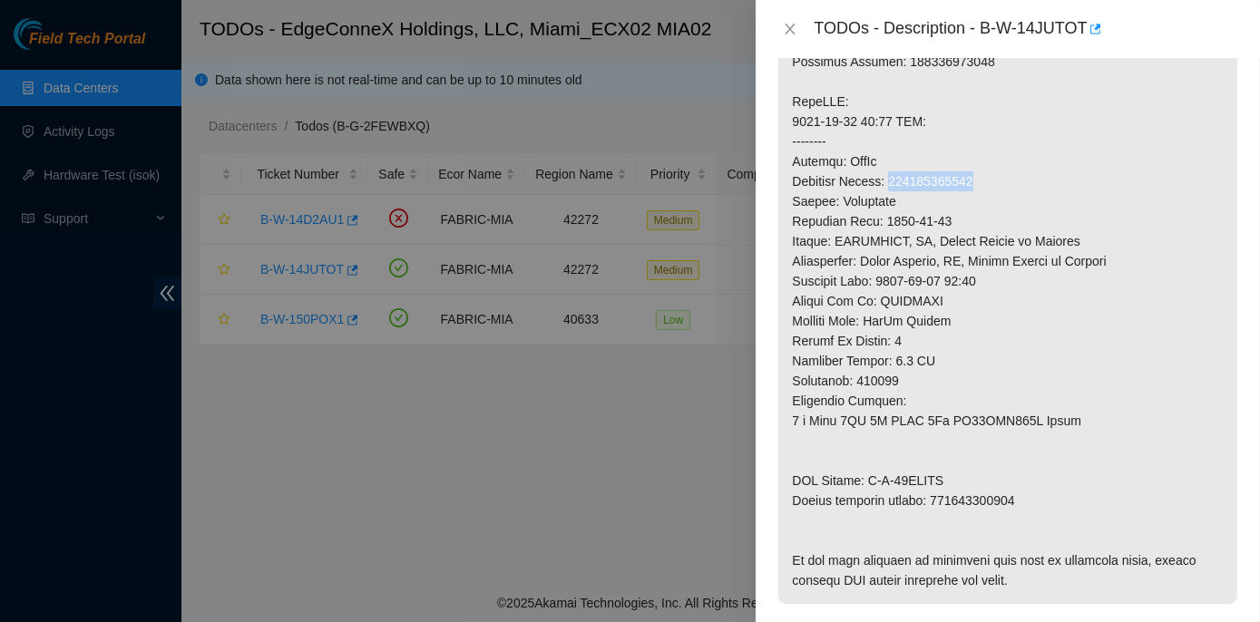
drag, startPoint x: 894, startPoint y: 199, endPoint x: 978, endPoint y: 198, distance: 84.3
click at [978, 198] on p at bounding box center [1007, 61] width 459 height 1085
copy p "473665212742"
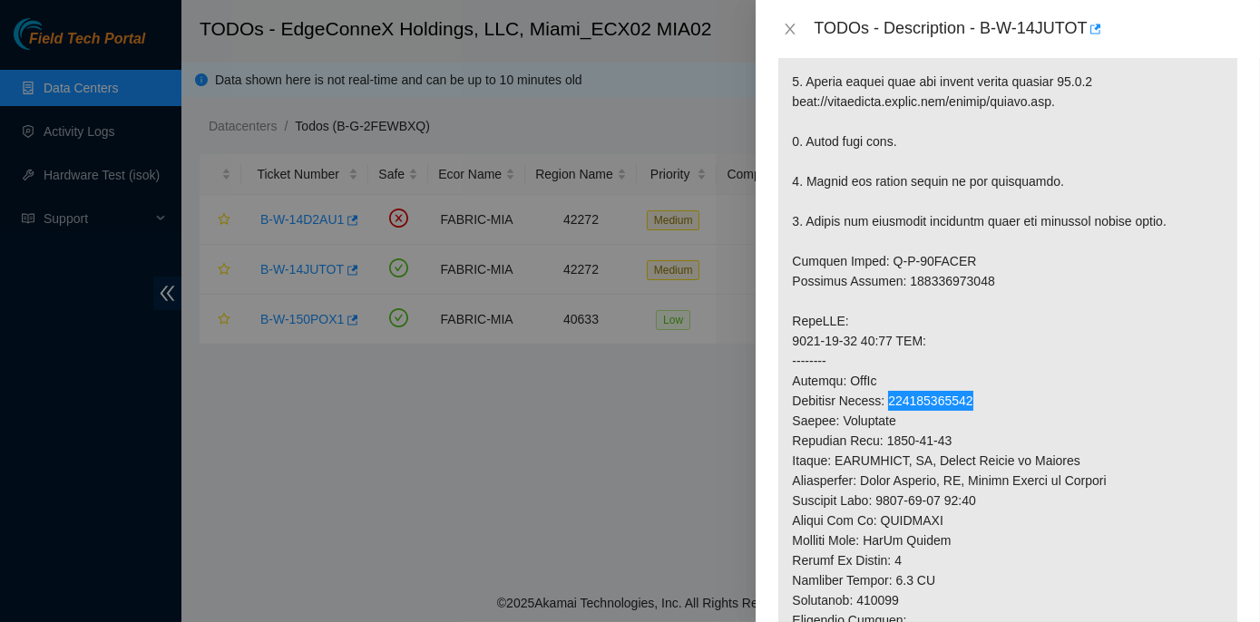
scroll to position [601, 0]
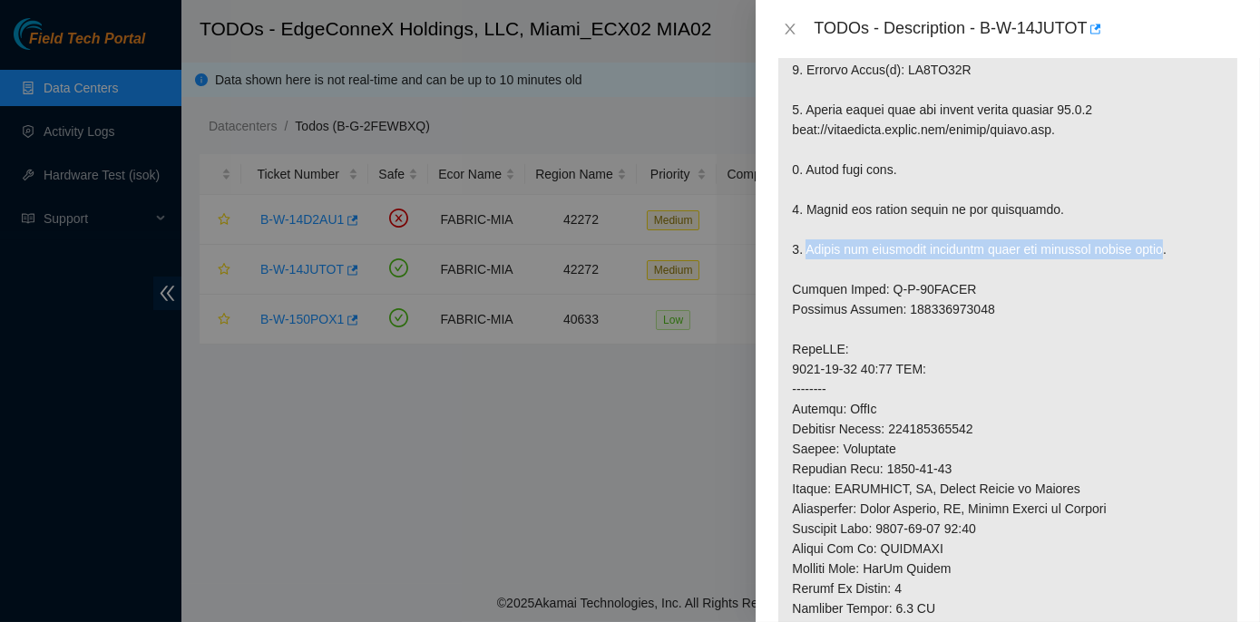
drag, startPoint x: 805, startPoint y: 266, endPoint x: 1157, endPoint y: 267, distance: 351.8
click at [1157, 267] on p at bounding box center [1007, 309] width 459 height 1085
copy p "Return the defective equipment using the provided return label"
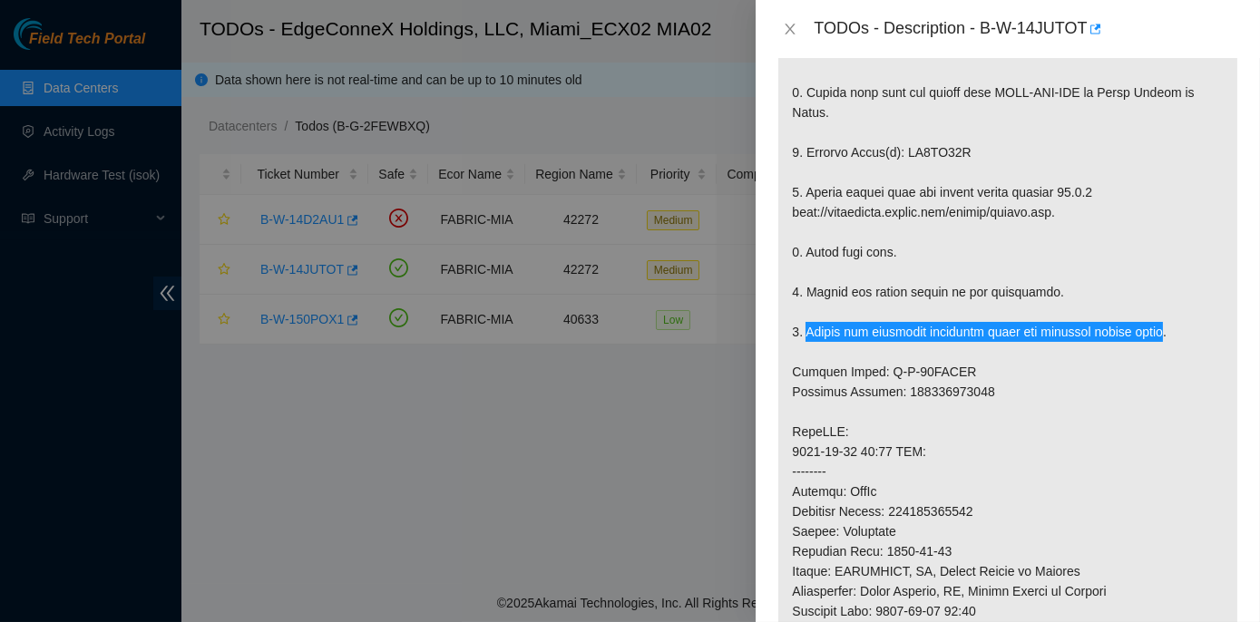
scroll to position [436, 0]
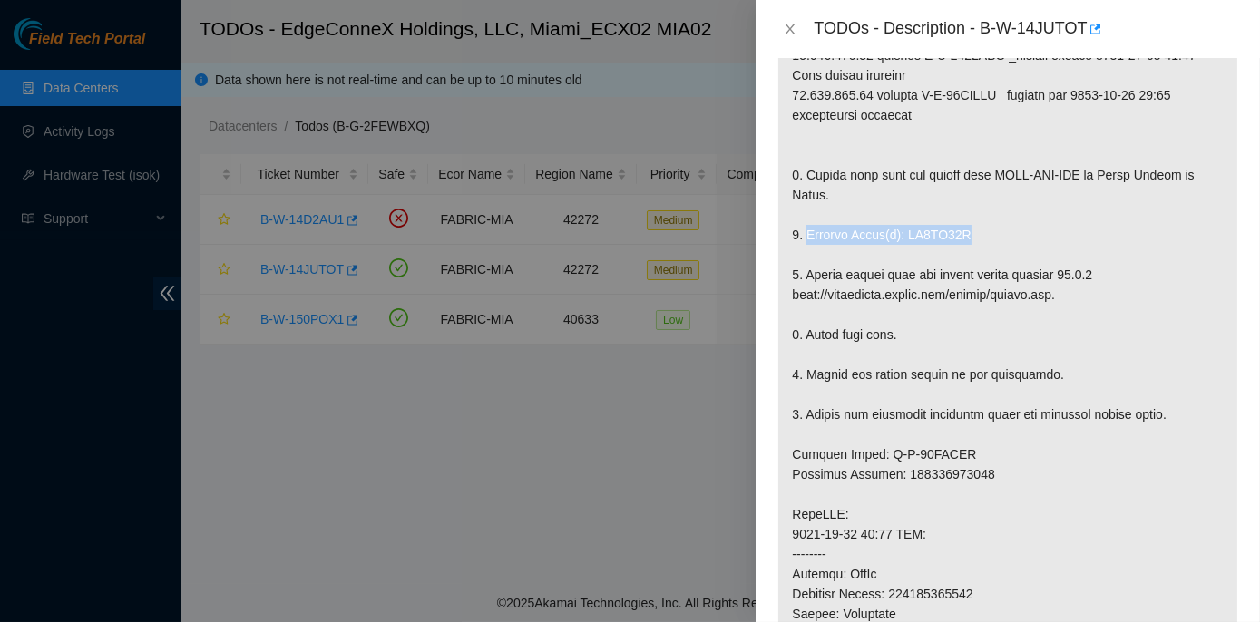
drag, startPoint x: 803, startPoint y: 251, endPoint x: 956, endPoint y: 247, distance: 152.4
click at [956, 247] on p at bounding box center [1007, 474] width 459 height 1085
copy p "Replace Drive(s): ZC1AF00E"
click at [698, 457] on div at bounding box center [630, 311] width 1260 height 622
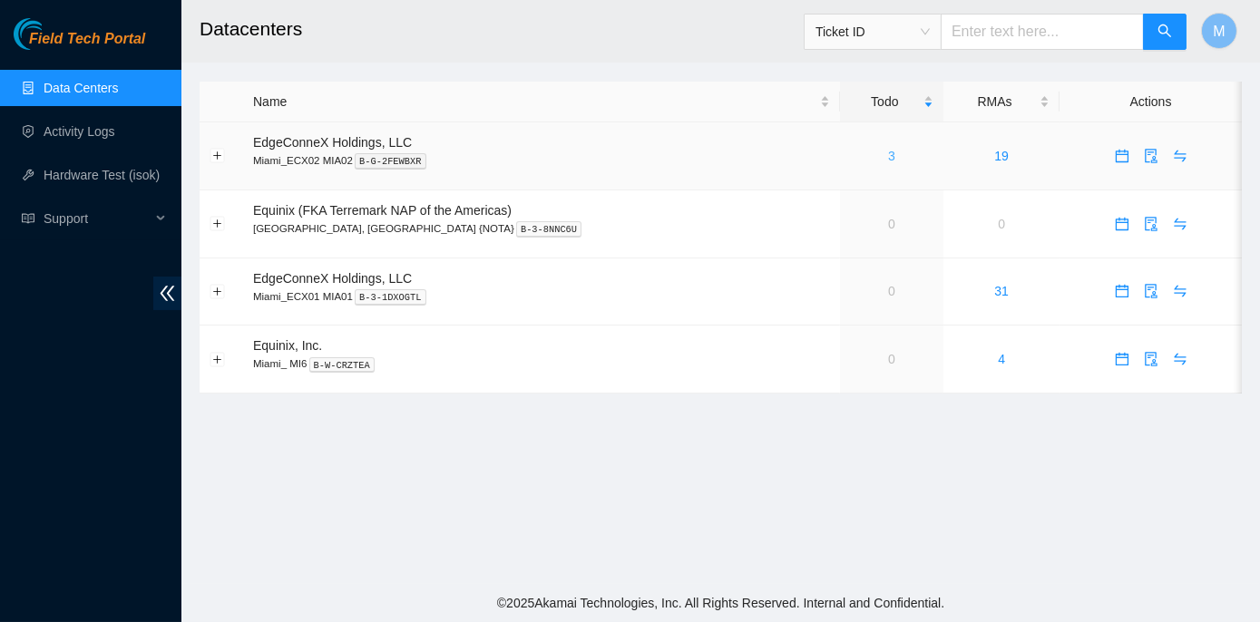
click at [888, 152] on link "3" at bounding box center [891, 156] width 7 height 15
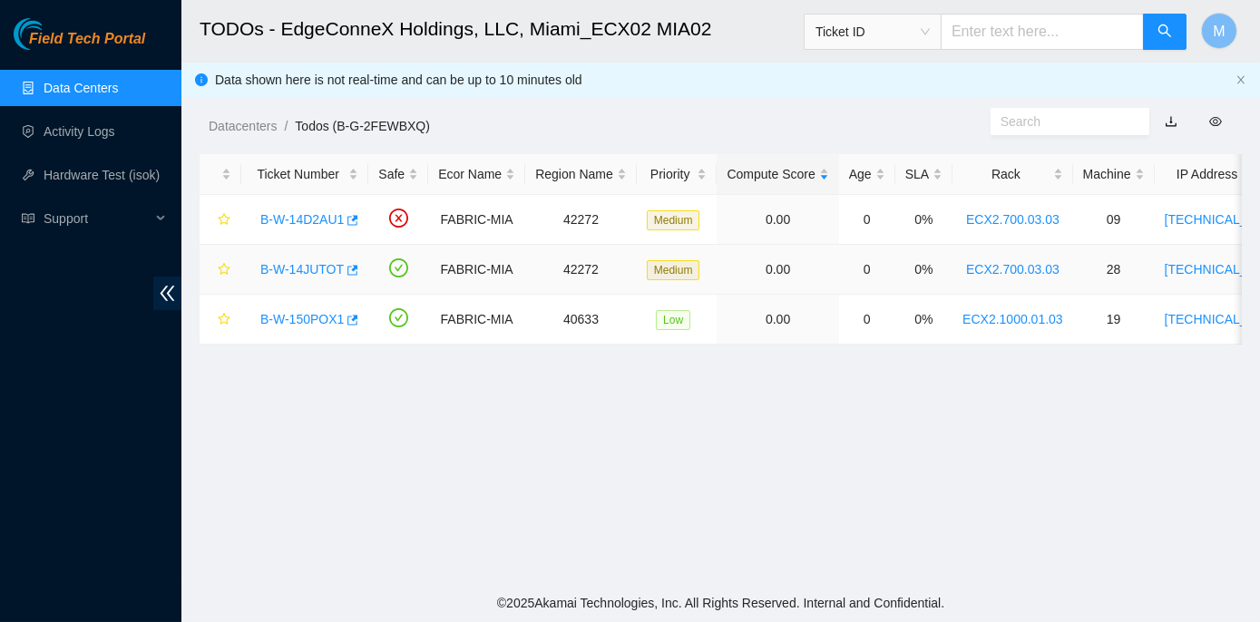
click at [297, 268] on link "B-W-14JUTOT" at bounding box center [301, 269] width 83 height 15
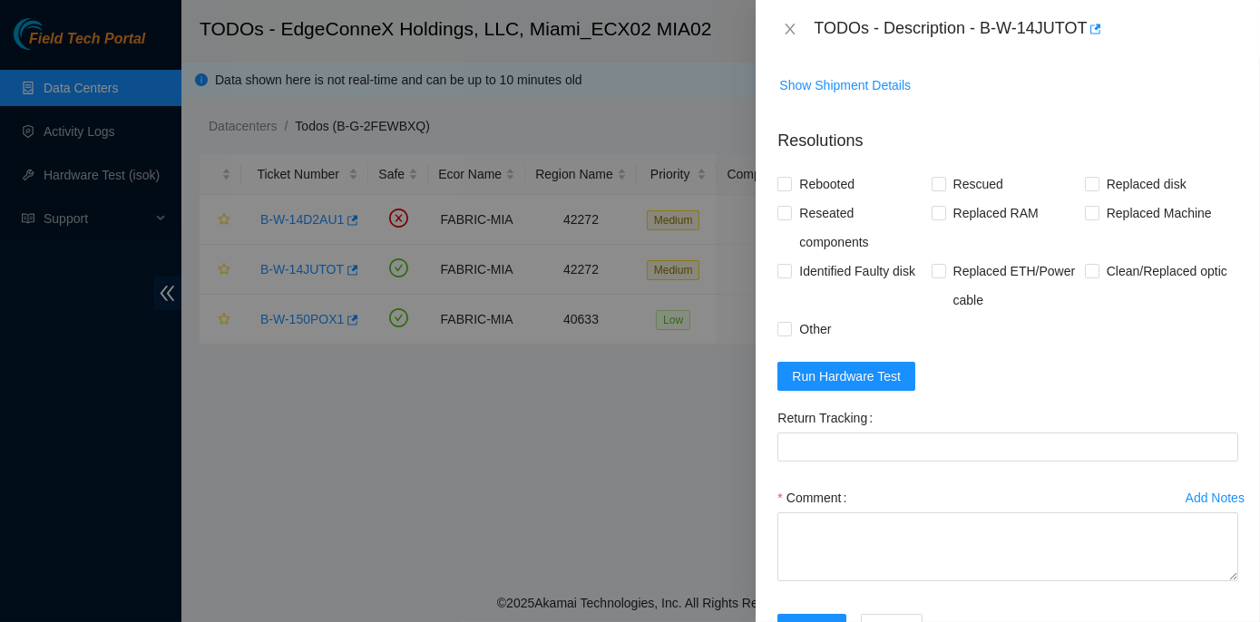
scroll to position [1484, 0]
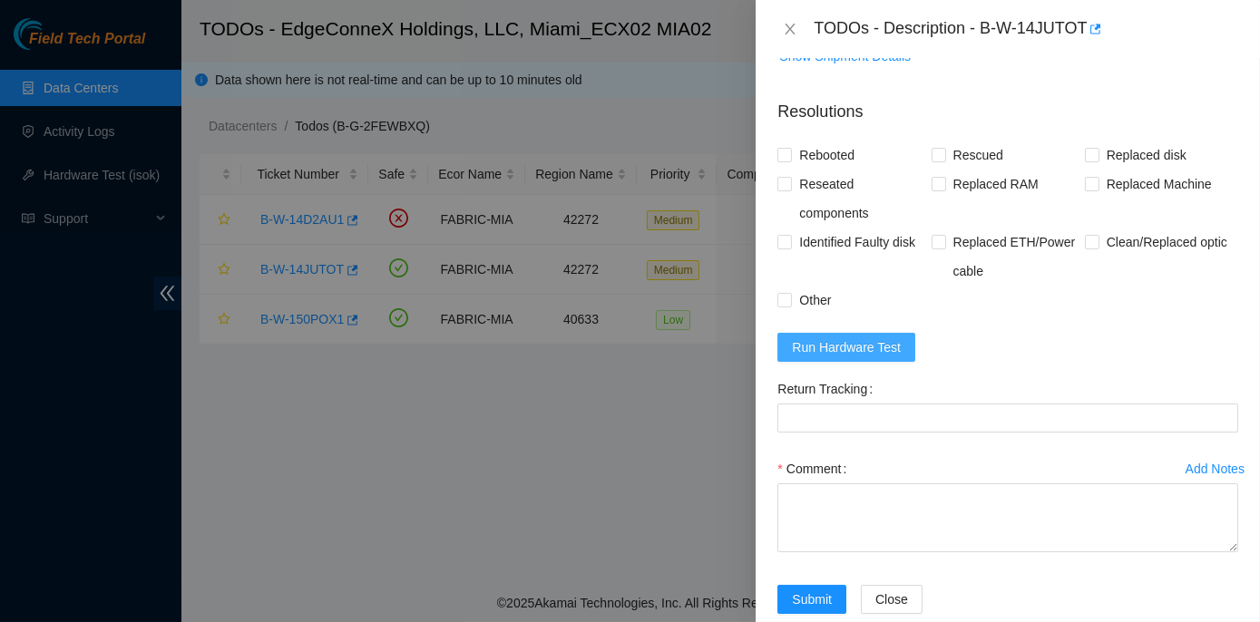
click at [887, 357] on span "Run Hardware Test" at bounding box center [846, 347] width 109 height 20
